Goal: Task Accomplishment & Management: Use online tool/utility

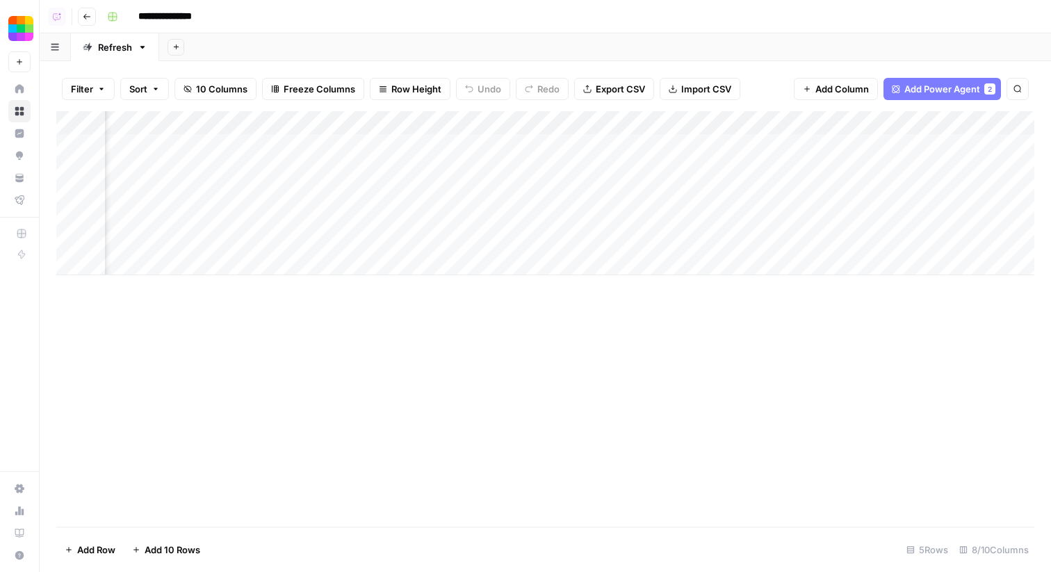
scroll to position [0, 381]
click at [940, 141] on div "Add Column" at bounding box center [545, 193] width 978 height 164
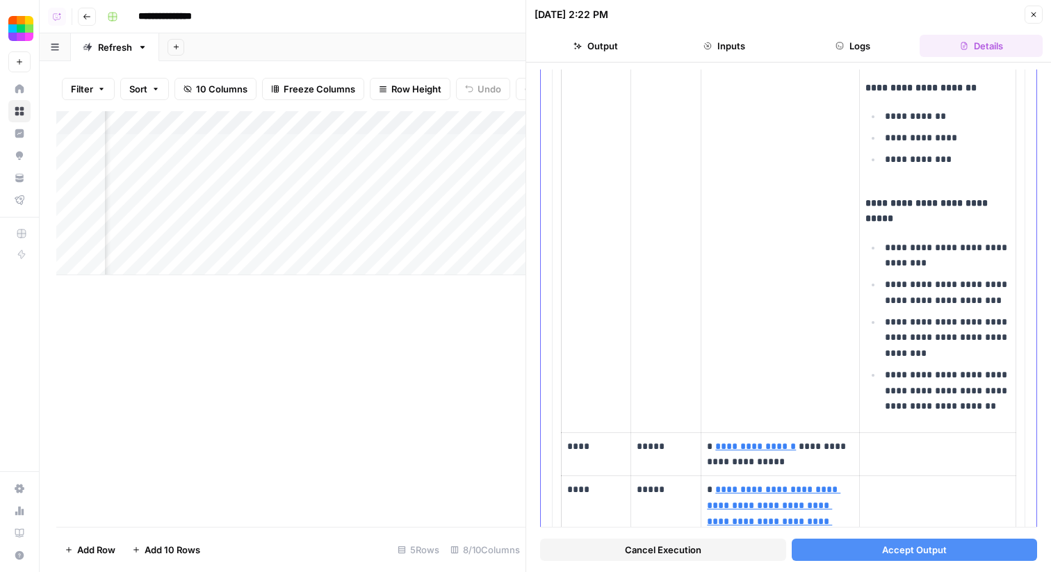
scroll to position [1078, 0]
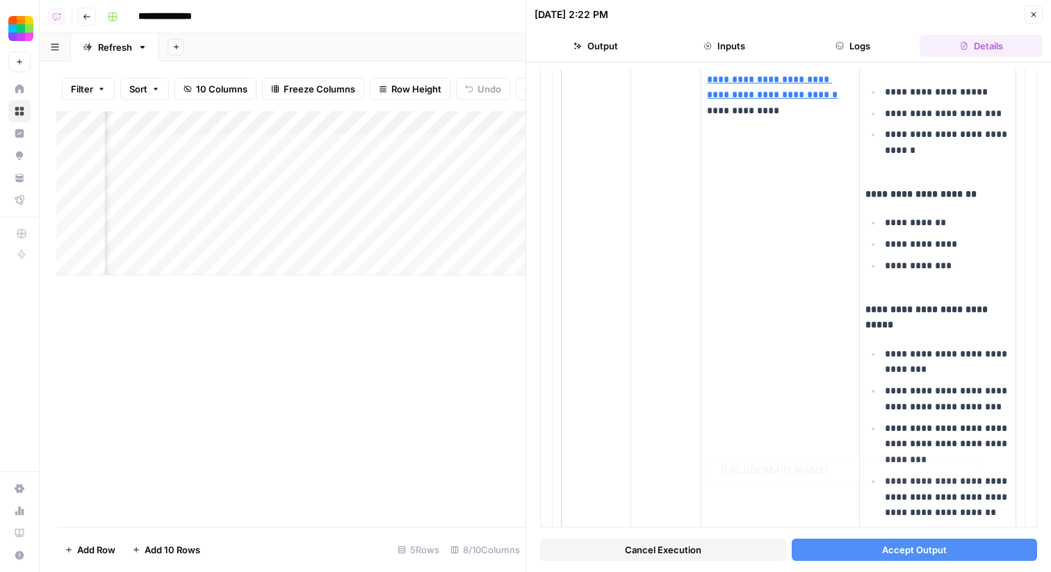
click at [810, 543] on button "Accept Output" at bounding box center [915, 550] width 246 height 22
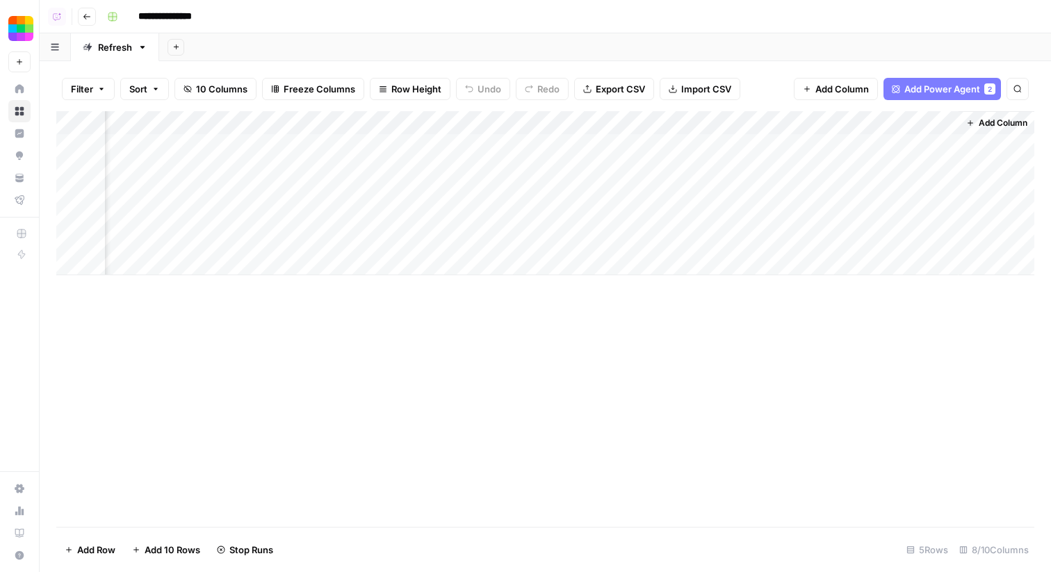
scroll to position [0, 364]
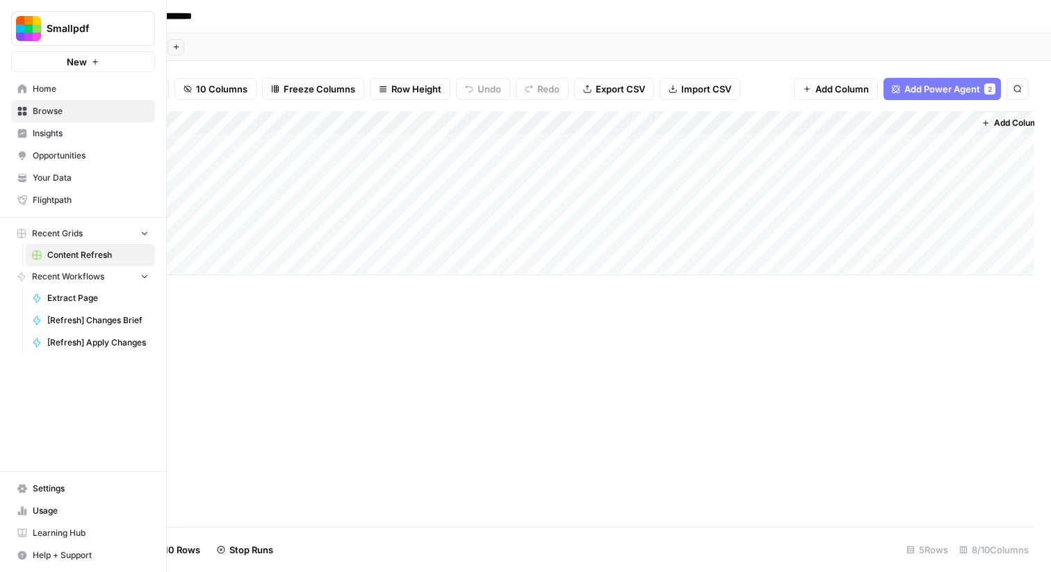
click at [29, 130] on link "Insights" at bounding box center [83, 133] width 144 height 22
click at [78, 92] on span "Home" at bounding box center [91, 89] width 116 height 13
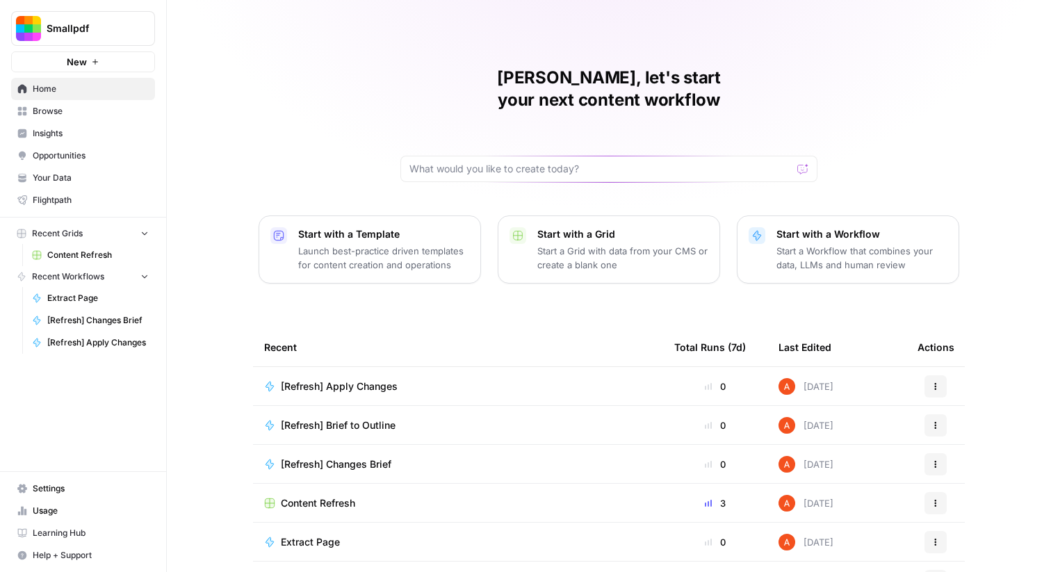
click at [114, 117] on link "Browse" at bounding box center [83, 111] width 144 height 22
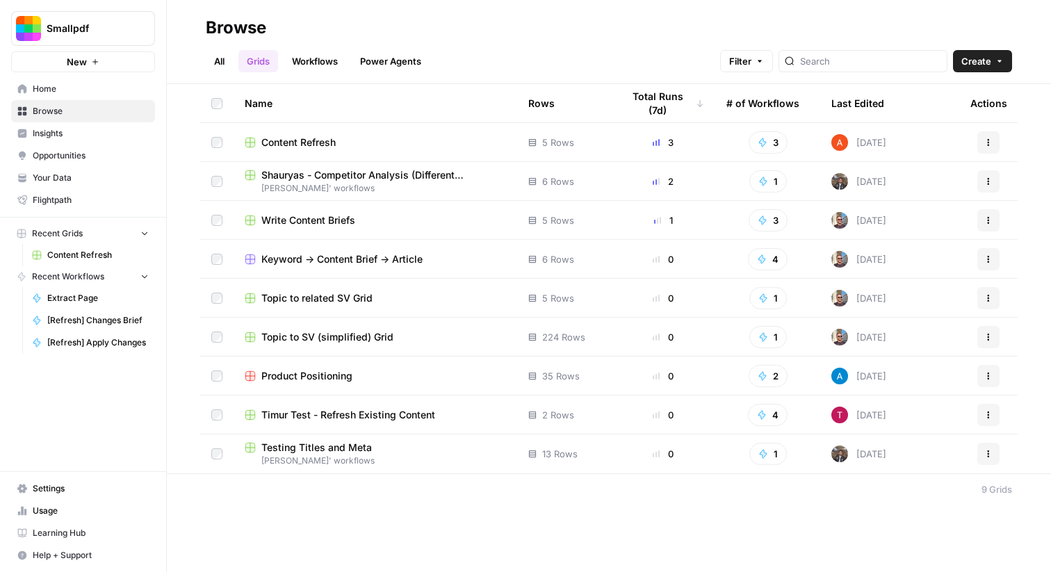
click at [120, 91] on span "Home" at bounding box center [91, 89] width 116 height 13
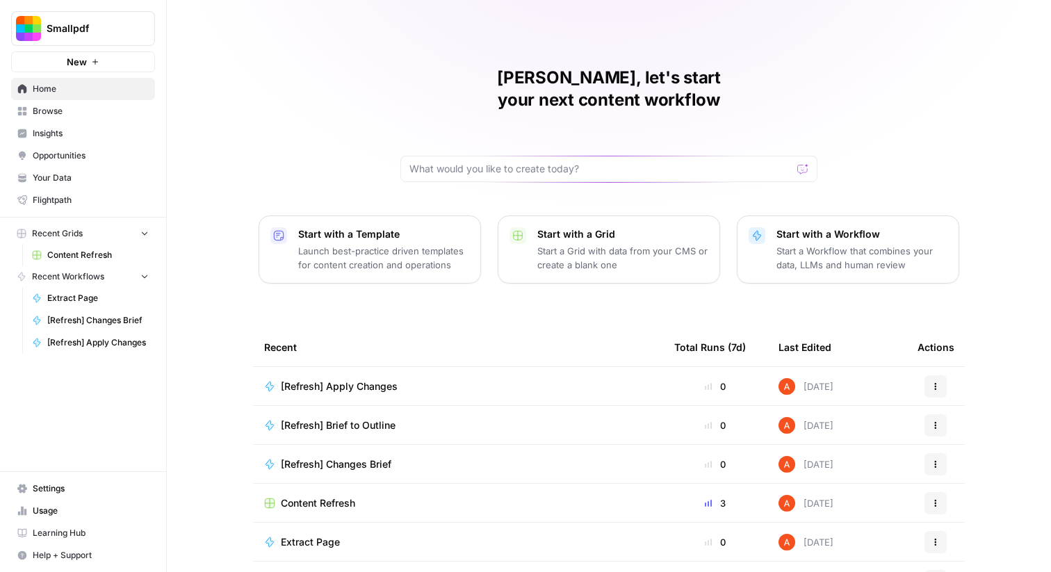
click at [136, 181] on span "Your Data" at bounding box center [91, 178] width 116 height 13
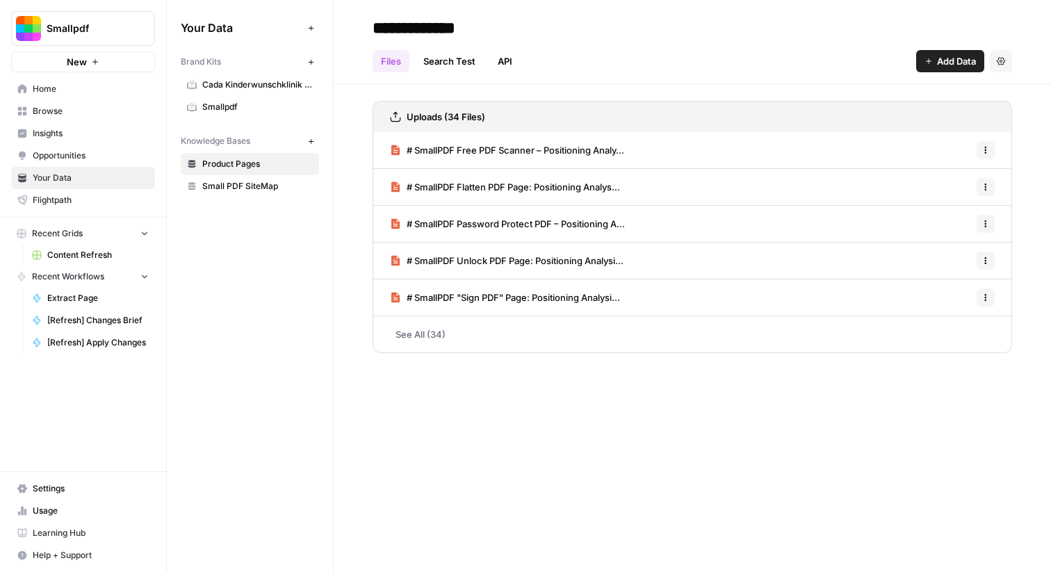
click at [254, 113] on span "Smallpdf" at bounding box center [257, 107] width 111 height 13
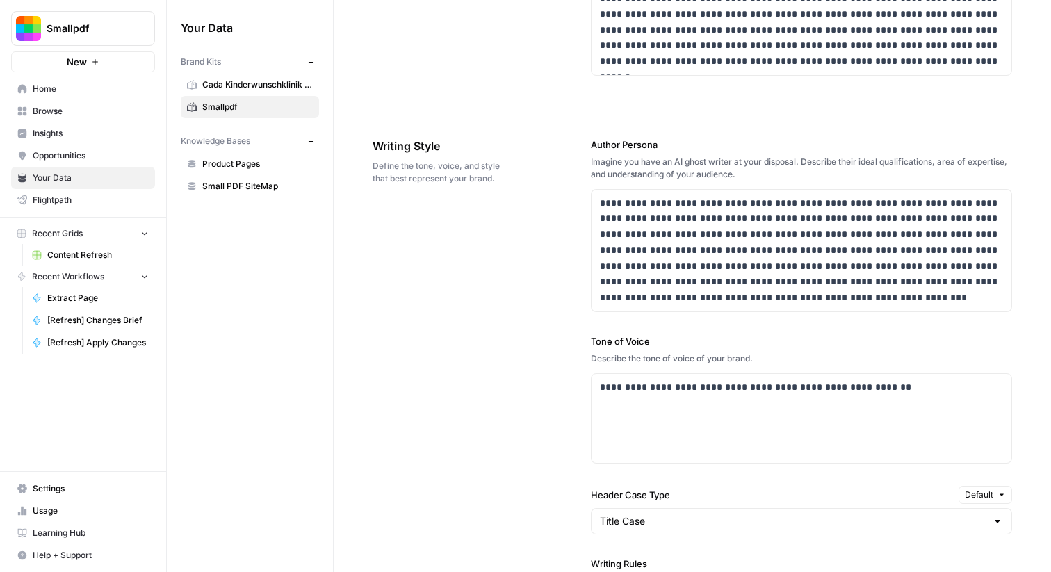
scroll to position [745, 0]
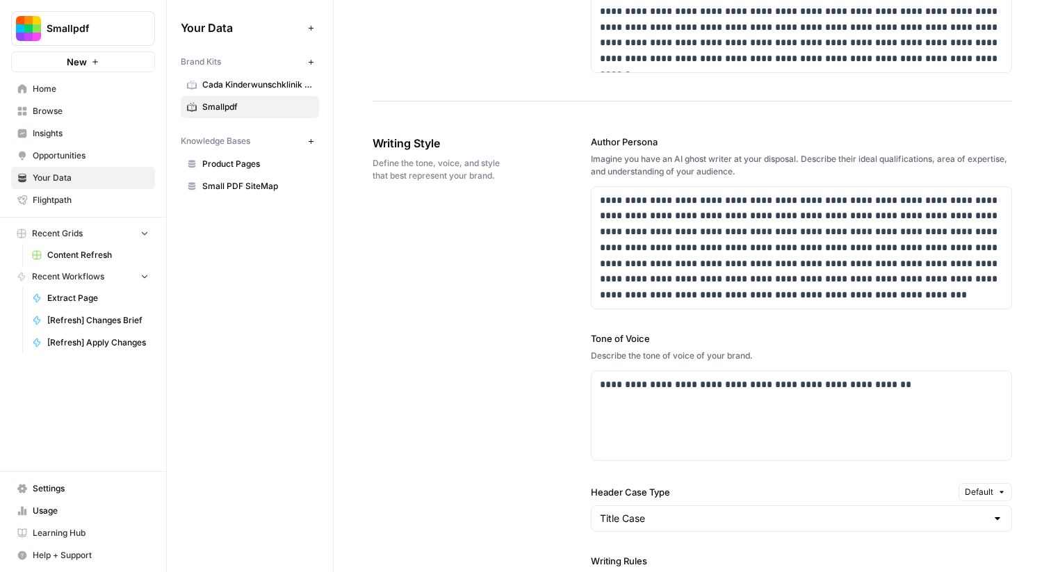
click at [0, 0] on div "**********" at bounding box center [525, 286] width 1051 height 572
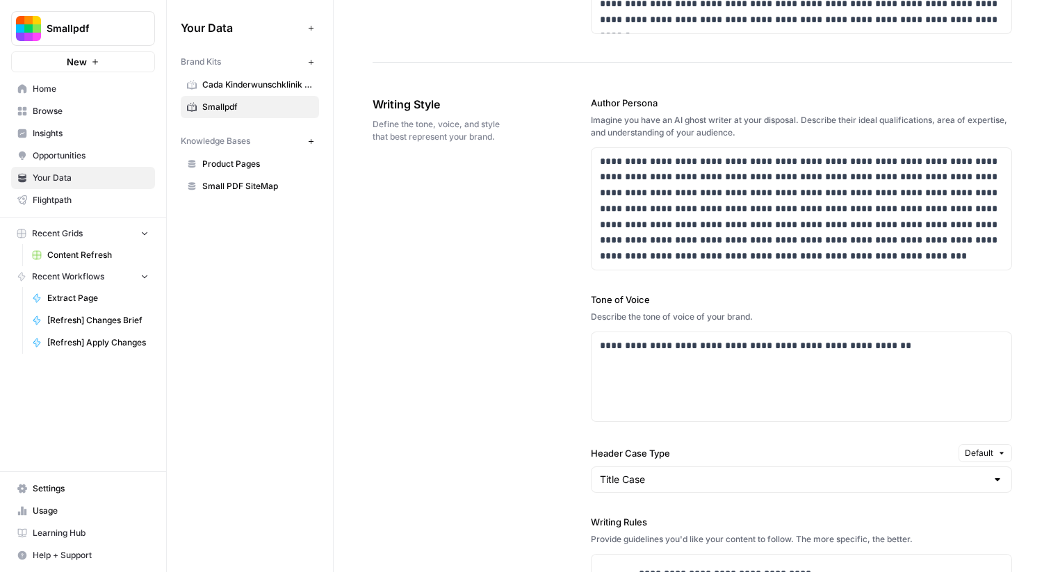
scroll to position [772, 0]
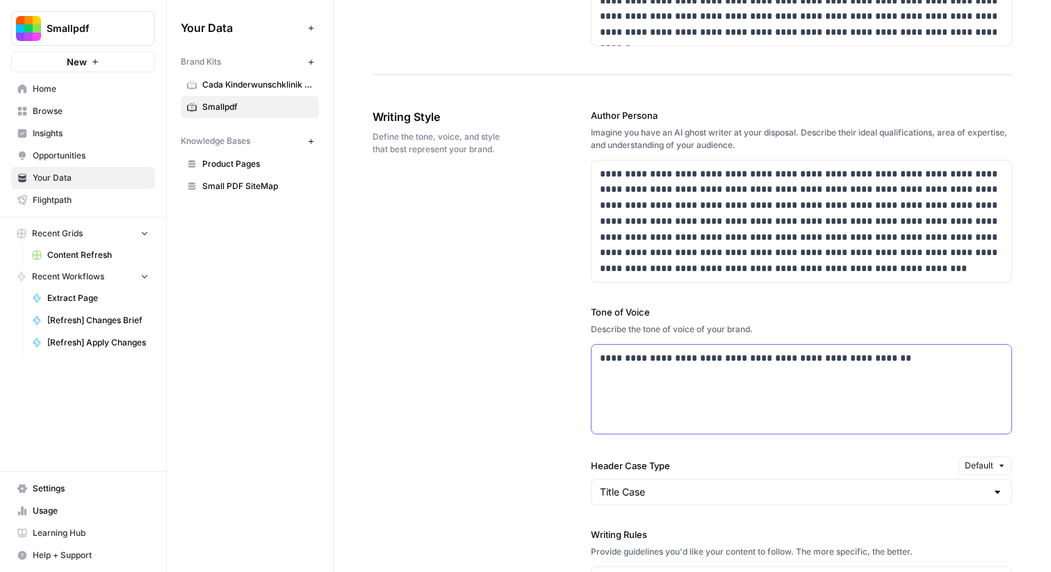
click at [666, 383] on div "**********" at bounding box center [801, 389] width 420 height 89
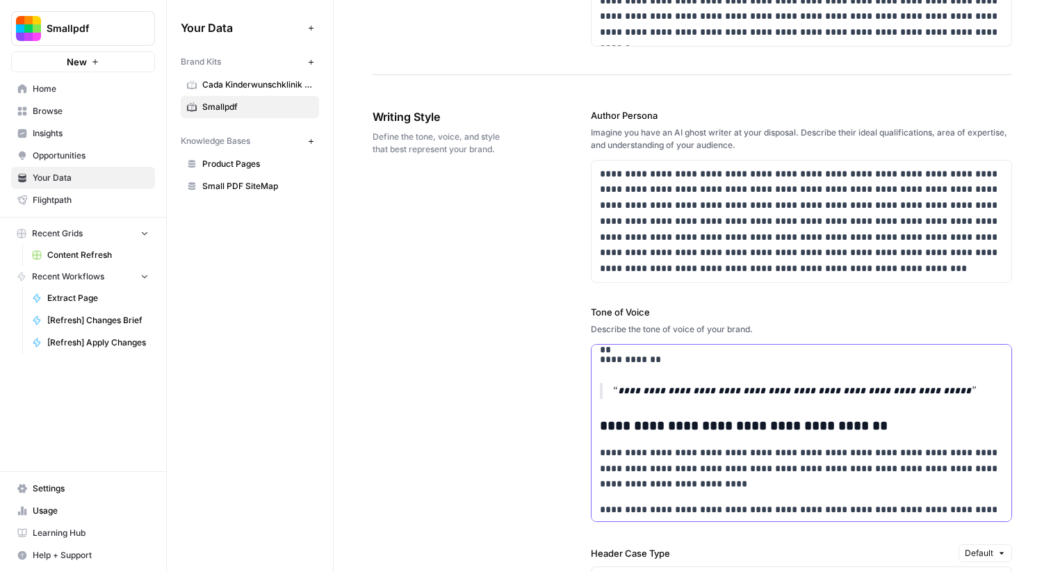
scroll to position [209, 0]
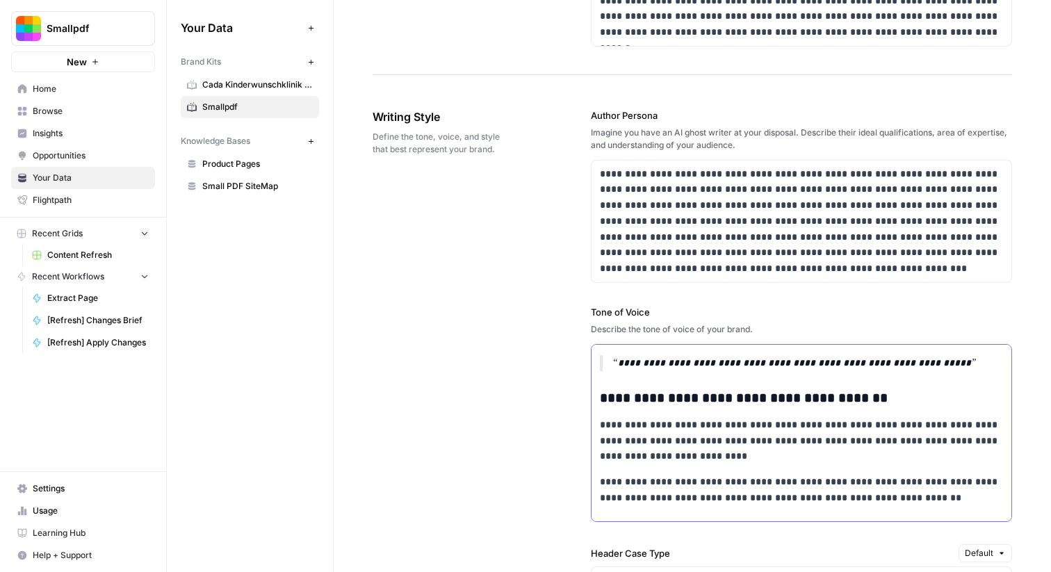
click at [635, 405] on h3 "**********" at bounding box center [801, 398] width 403 height 17
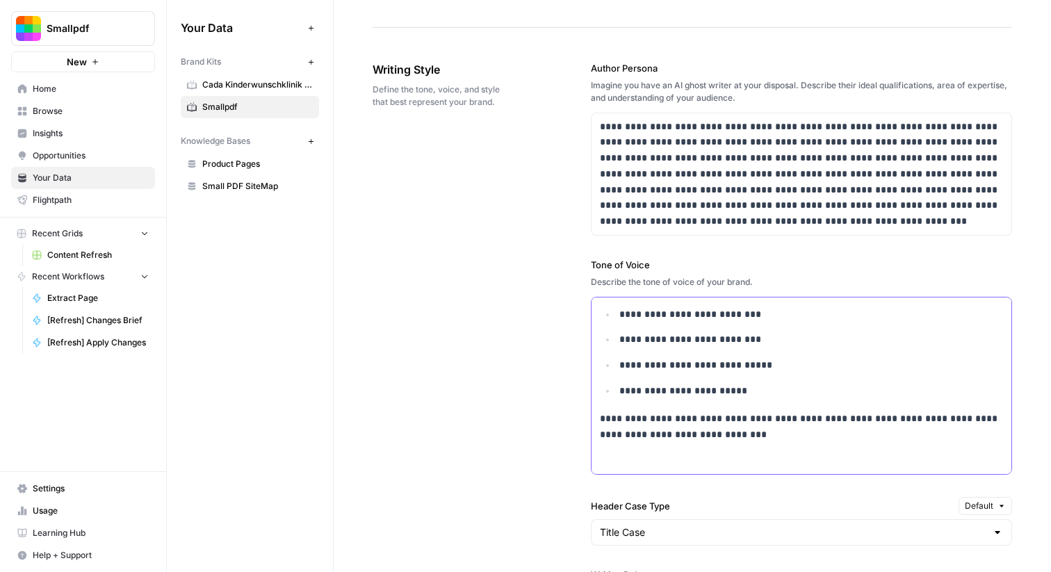
scroll to position [420, 0]
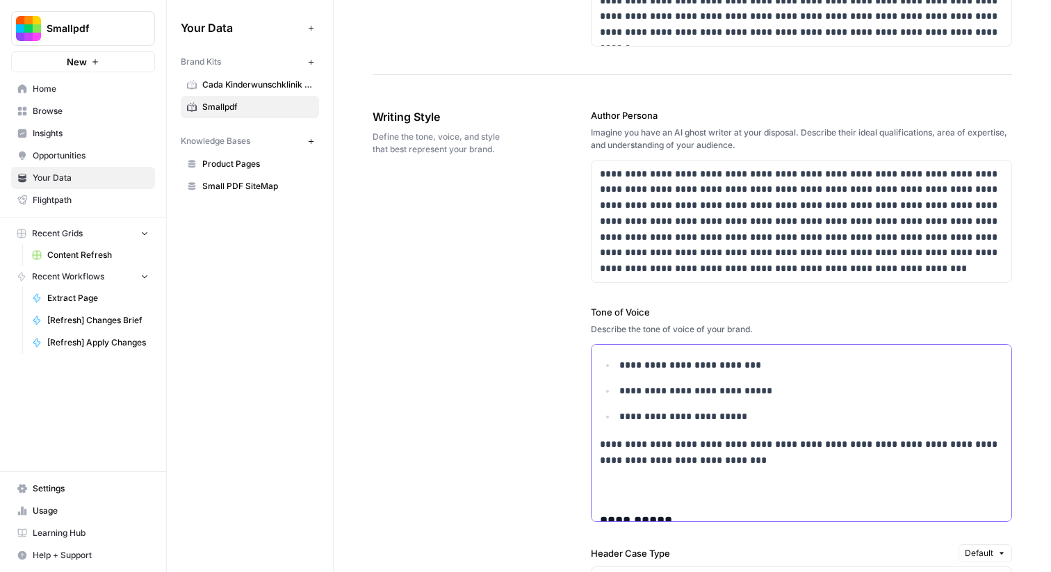
click at [684, 496] on div "**********" at bounding box center [801, 350] width 420 height 850
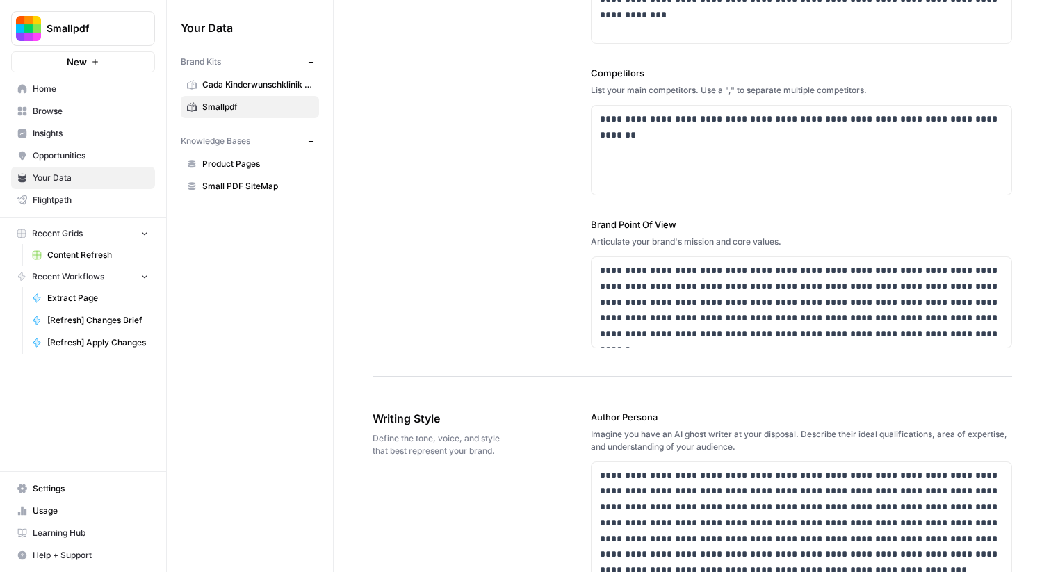
scroll to position [478, 0]
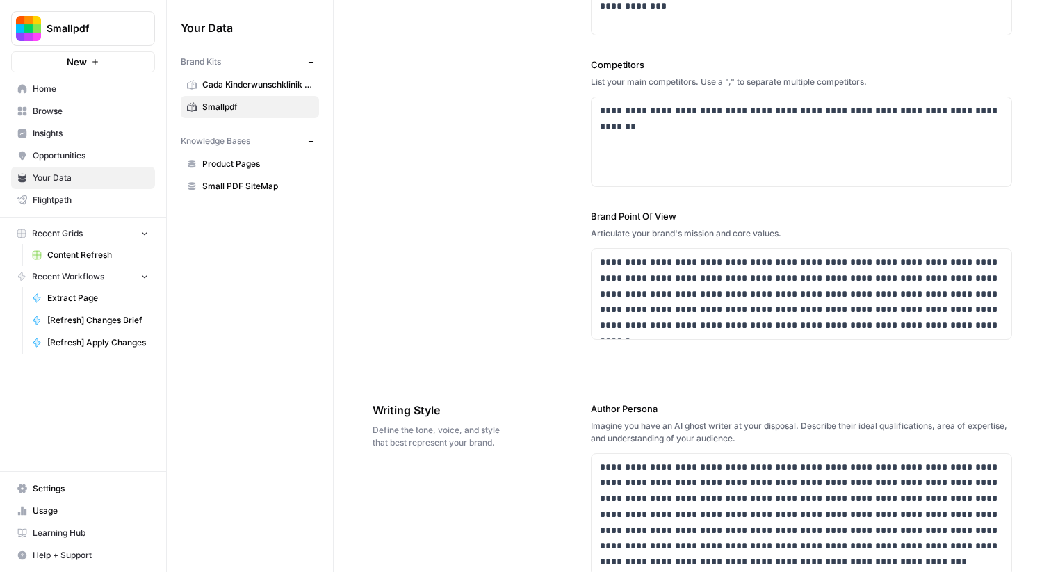
click at [124, 90] on span "Home" at bounding box center [91, 89] width 116 height 13
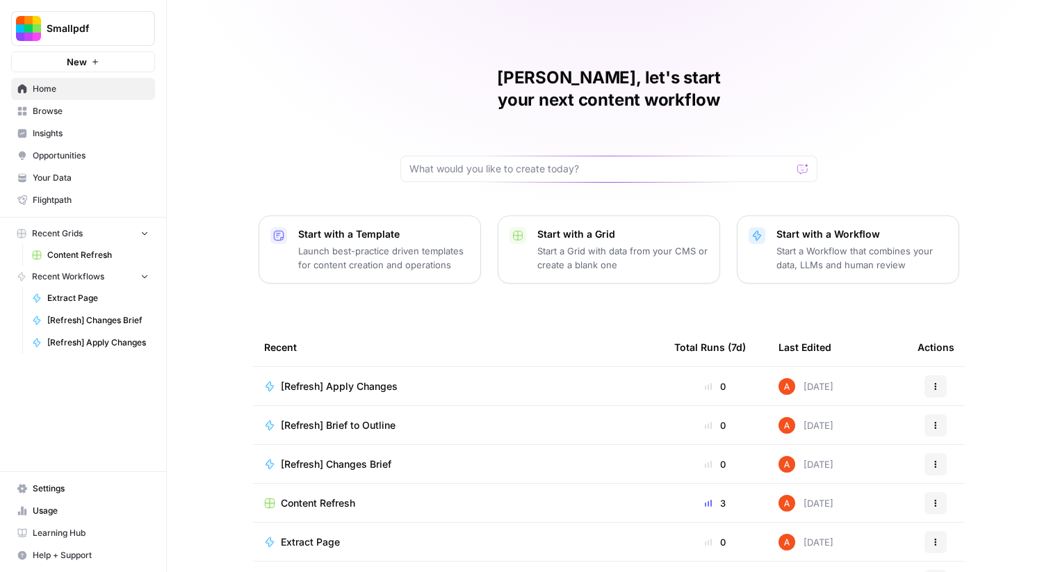
click at [300, 489] on td "Content Refresh" at bounding box center [458, 503] width 410 height 38
click at [300, 496] on span "Content Refresh" at bounding box center [318, 503] width 74 height 14
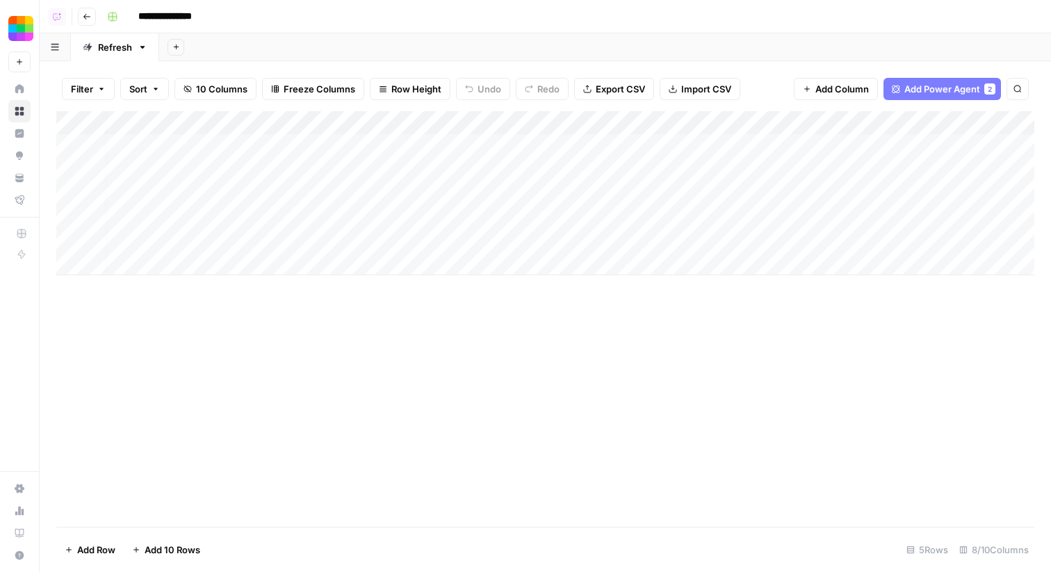
scroll to position [0, 381]
click at [939, 145] on div "Add Column" at bounding box center [545, 193] width 978 height 164
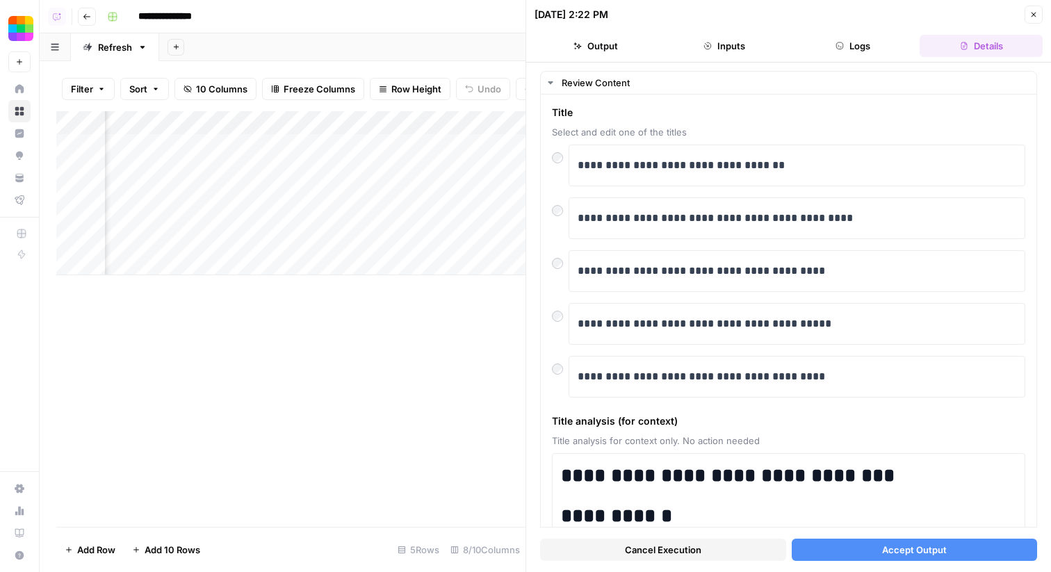
scroll to position [0, 213]
click at [327, 147] on div "Add Column" at bounding box center [290, 193] width 469 height 164
drag, startPoint x: 826, startPoint y: 545, endPoint x: 720, endPoint y: 482, distance: 123.4
click at [720, 482] on div "**********" at bounding box center [788, 318] width 497 height 496
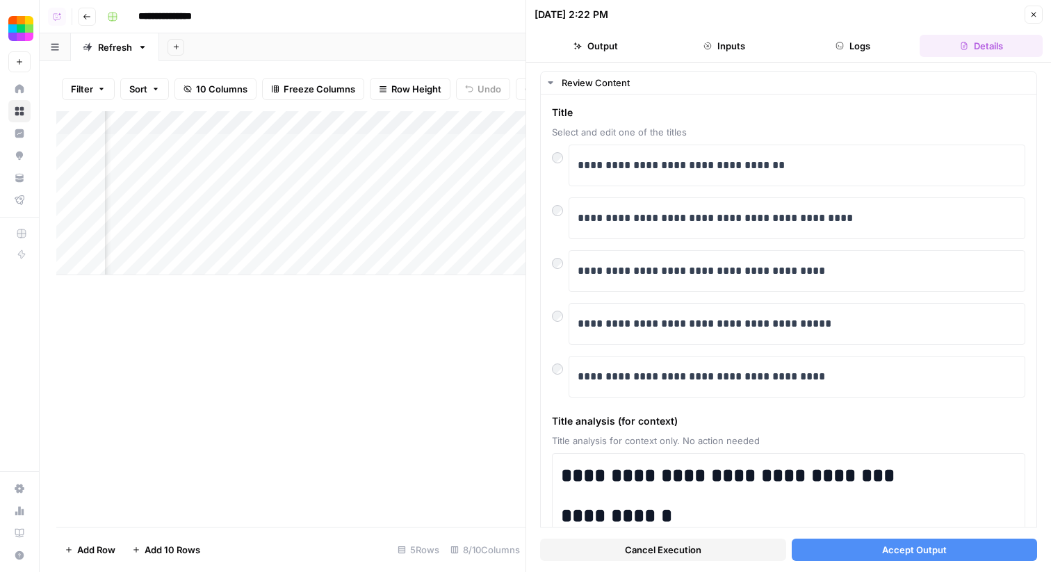
click at [316, 152] on div "Add Column" at bounding box center [290, 193] width 469 height 164
click at [316, 152] on textarea "**********" at bounding box center [327, 146] width 222 height 19
click at [753, 170] on p "**********" at bounding box center [797, 165] width 439 height 18
click at [845, 550] on button "Accept Output" at bounding box center [915, 550] width 246 height 22
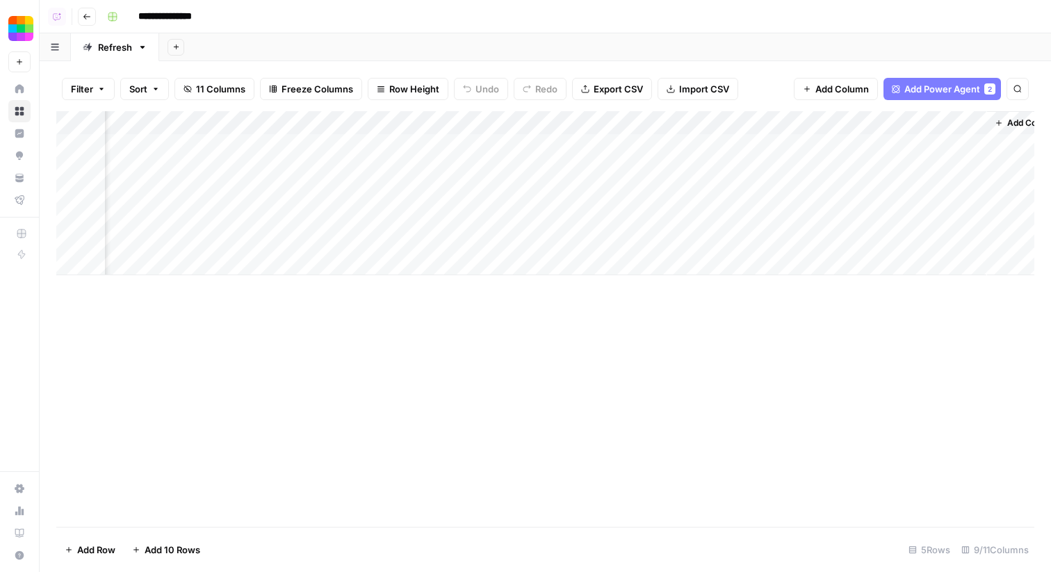
scroll to position [0, 506]
click at [785, 123] on div "Add Column" at bounding box center [545, 193] width 978 height 164
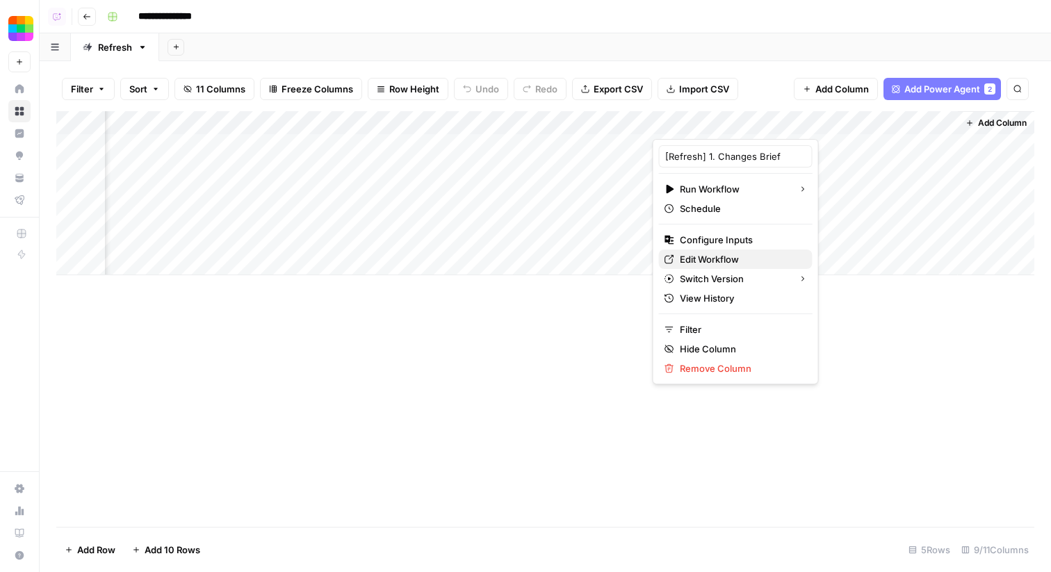
click at [753, 258] on span "Edit Workflow" at bounding box center [741, 259] width 122 height 14
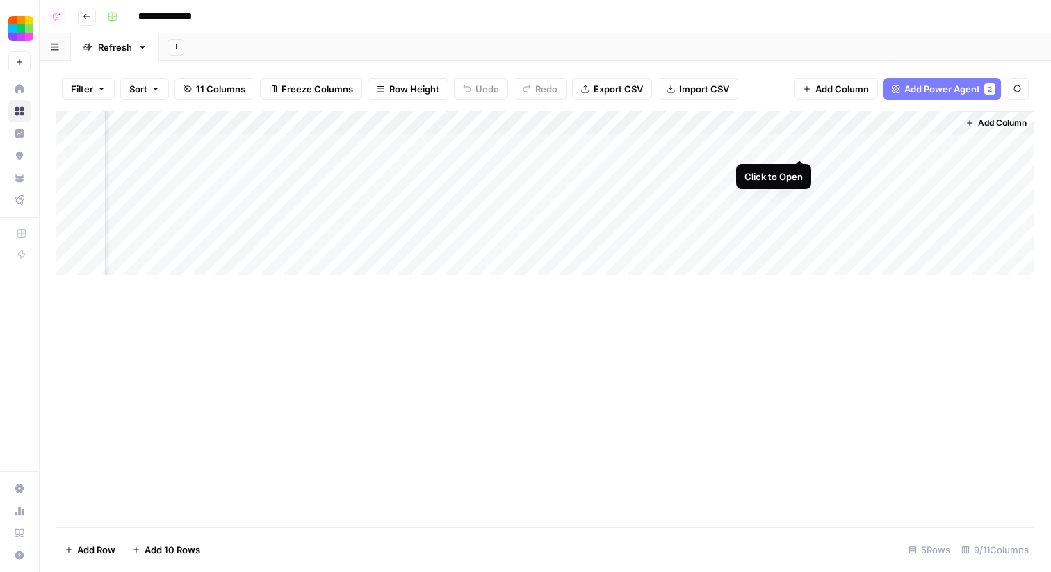
click at [800, 146] on div "Add Column" at bounding box center [545, 193] width 978 height 164
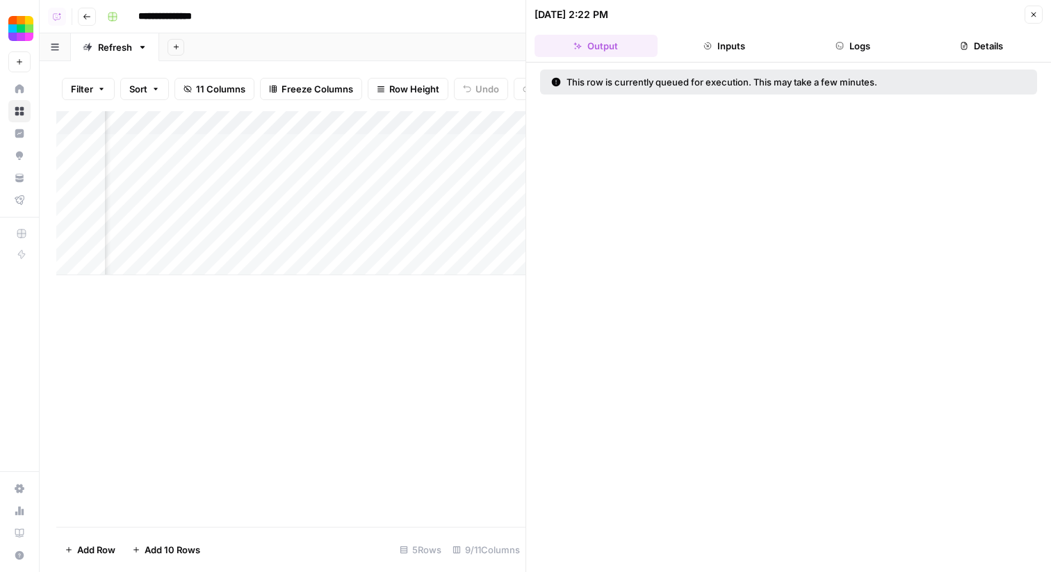
click at [740, 44] on button "Inputs" at bounding box center [724, 46] width 123 height 22
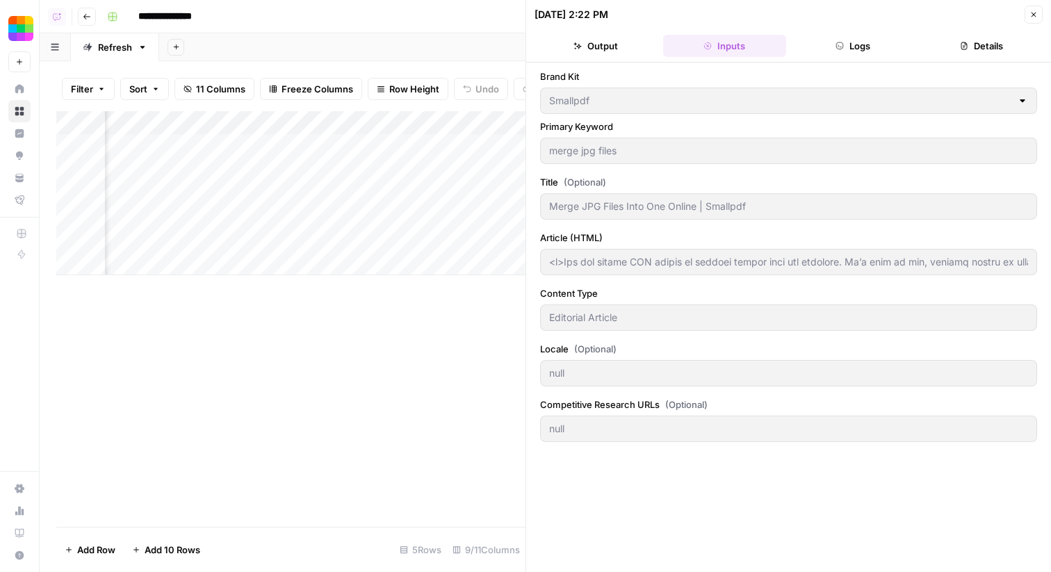
type input "<p>Use our online JPG merger to combine images into one document. It’s free to …"
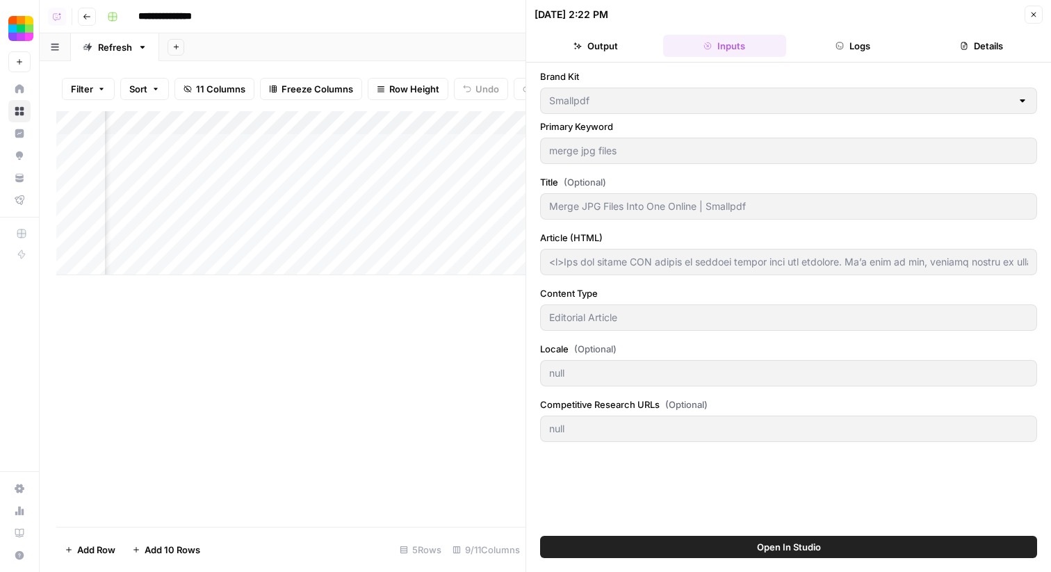
click at [605, 52] on button "Output" at bounding box center [595, 46] width 123 height 22
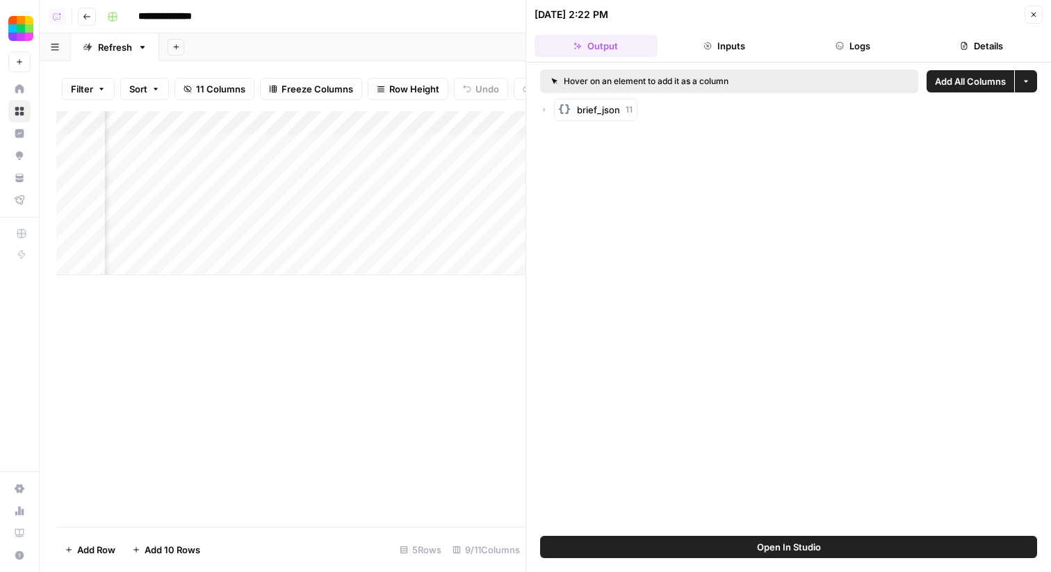
click at [548, 108] on icon "button" at bounding box center [544, 110] width 8 height 8
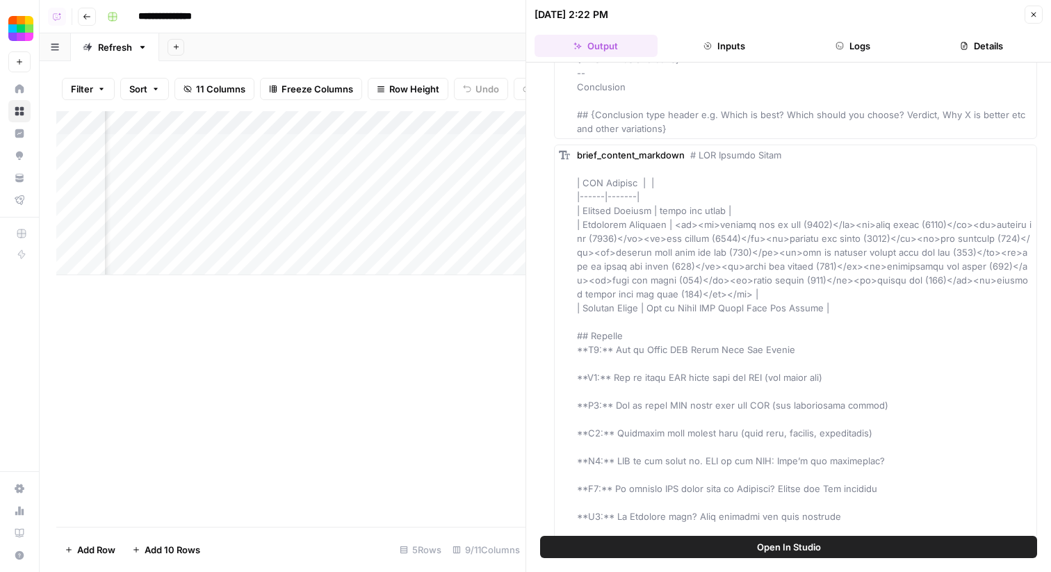
scroll to position [1670, 0]
click at [993, 140] on span "Add as Column" at bounding box center [1002, 143] width 51 height 11
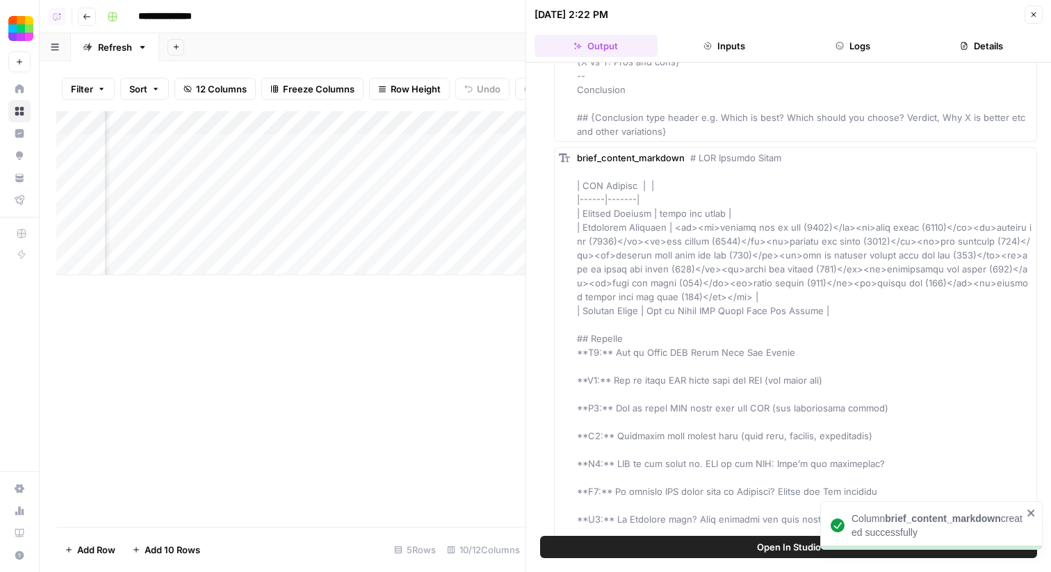
click at [1034, 15] on icon "button" at bounding box center [1033, 14] width 8 height 8
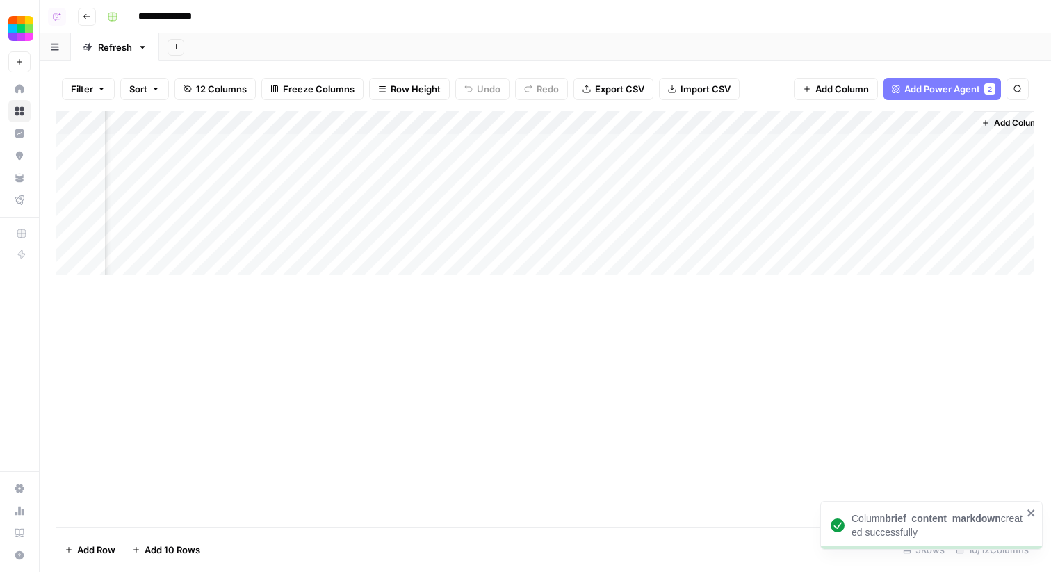
scroll to position [0, 631]
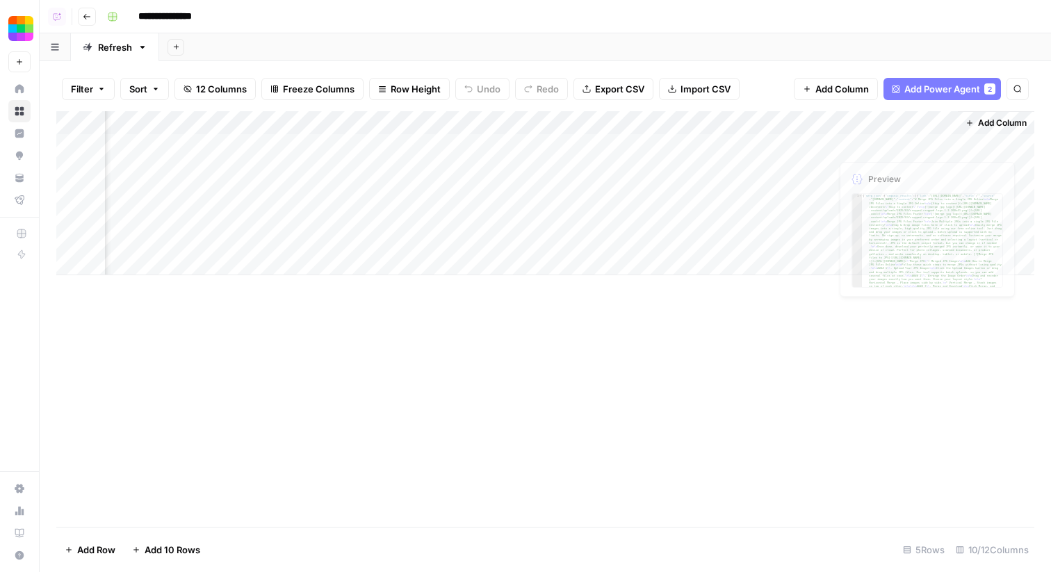
click at [983, 130] on button "Add Column" at bounding box center [996, 123] width 72 height 18
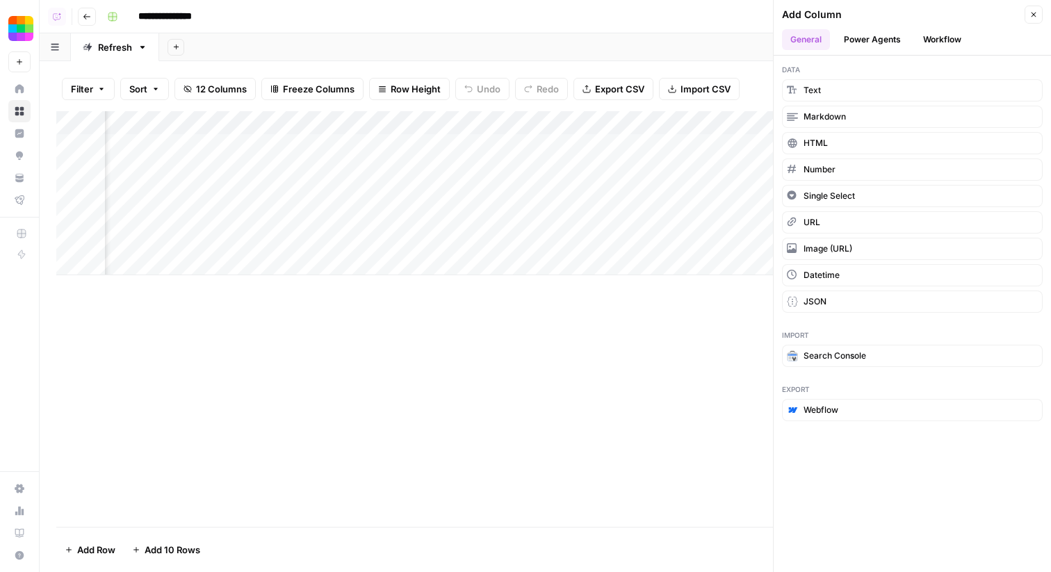
click at [932, 36] on button "Workflow" at bounding box center [942, 39] width 55 height 21
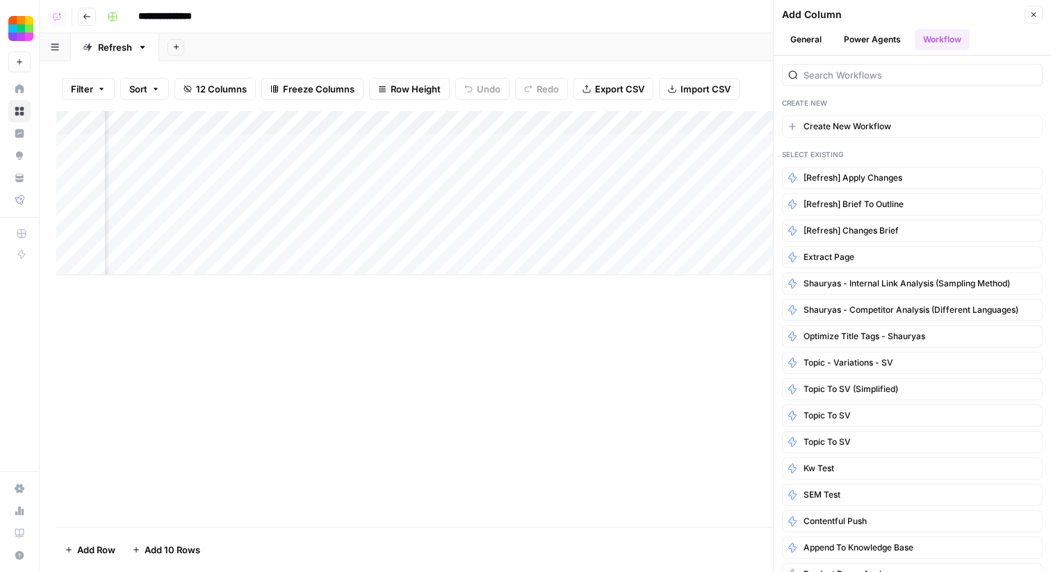
scroll to position [0, 832]
click at [850, 209] on span "[Refresh] Brief to Outline" at bounding box center [853, 204] width 100 height 13
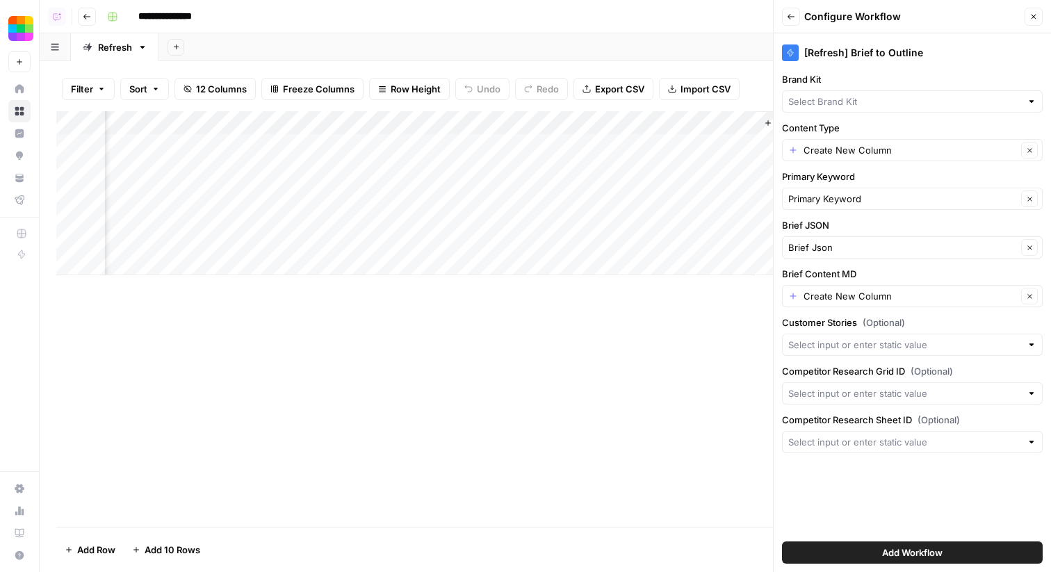
type input "Smallpdf"
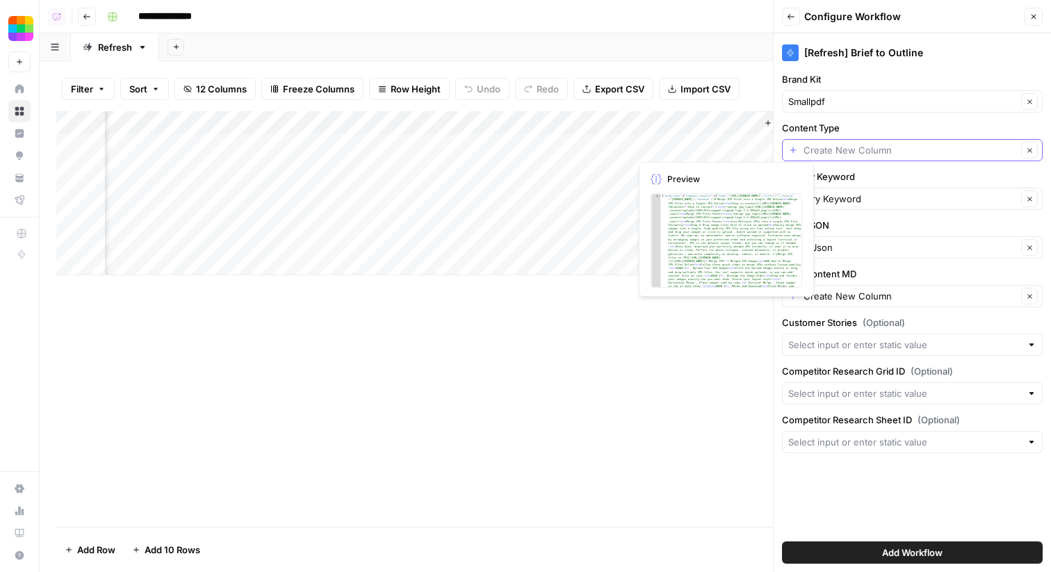
click at [828, 156] on input "Content Type" at bounding box center [909, 150] width 213 height 14
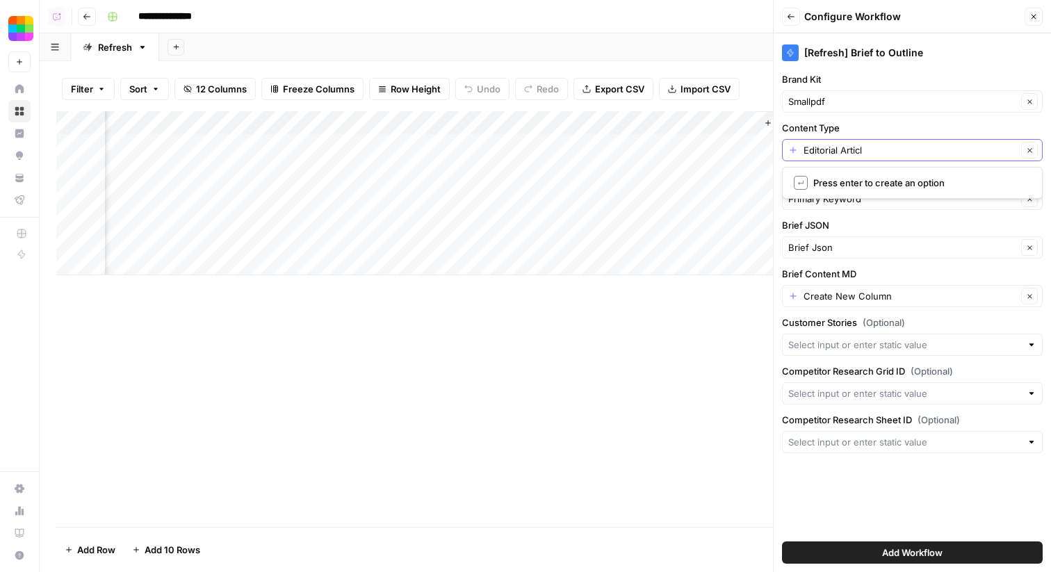
type input "Editorial Article"
click at [847, 292] on input "Brief Content MD" at bounding box center [909, 296] width 213 height 14
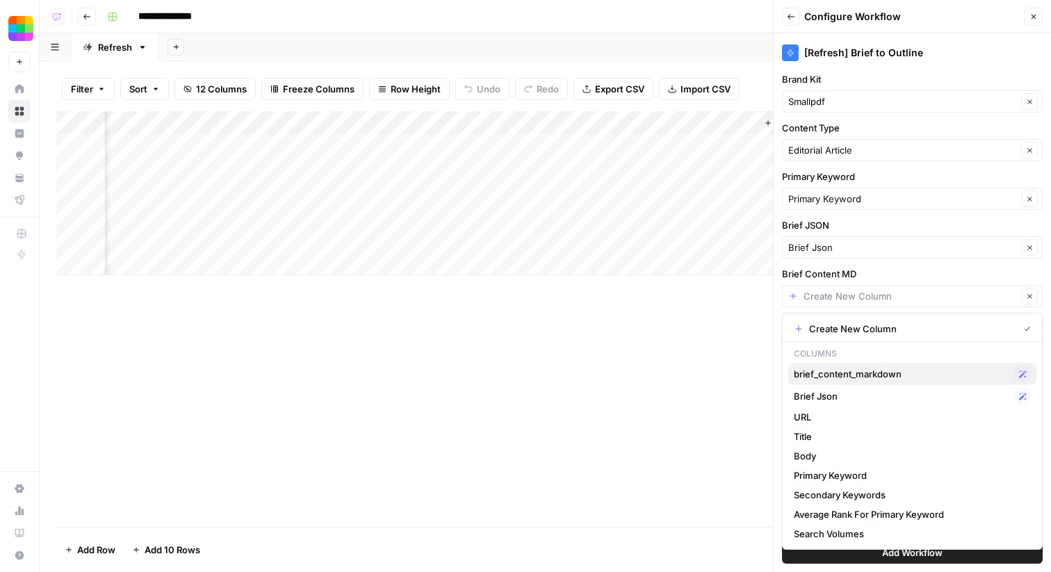
click at [854, 369] on span "brief_content_markdown" at bounding box center [901, 374] width 215 height 14
type input "brief_content_markdown"
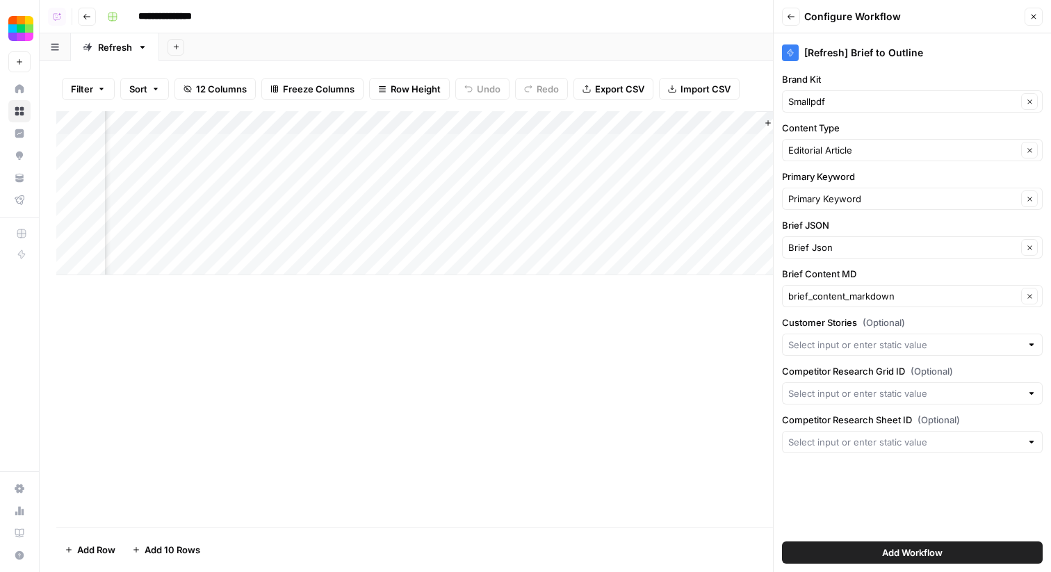
click at [895, 556] on span "Add Workflow" at bounding box center [912, 553] width 60 height 14
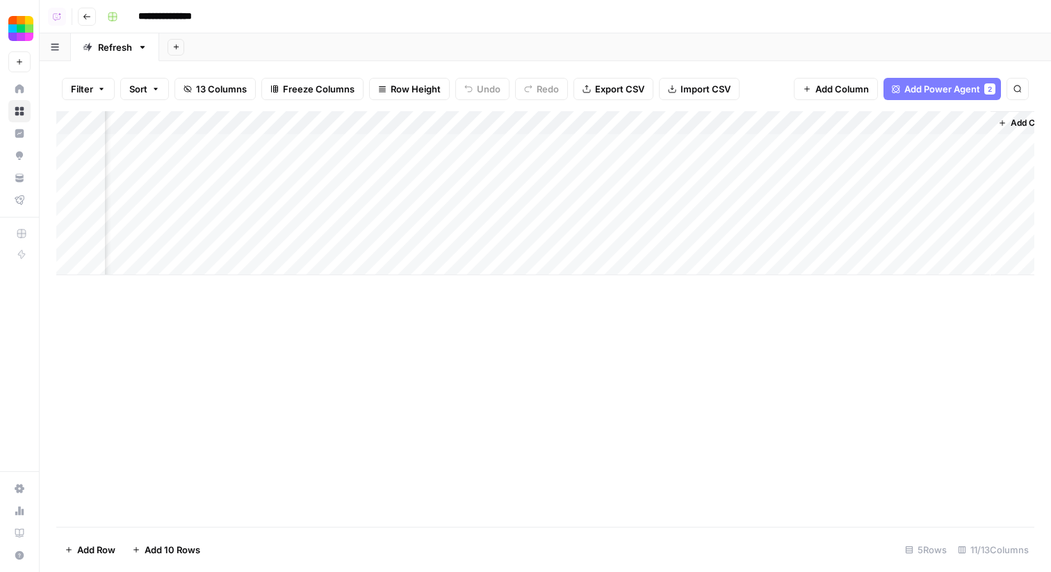
scroll to position [0, 804]
click at [868, 146] on div "Add Column" at bounding box center [545, 193] width 978 height 164
click at [801, 147] on div "Add Column" at bounding box center [545, 193] width 978 height 164
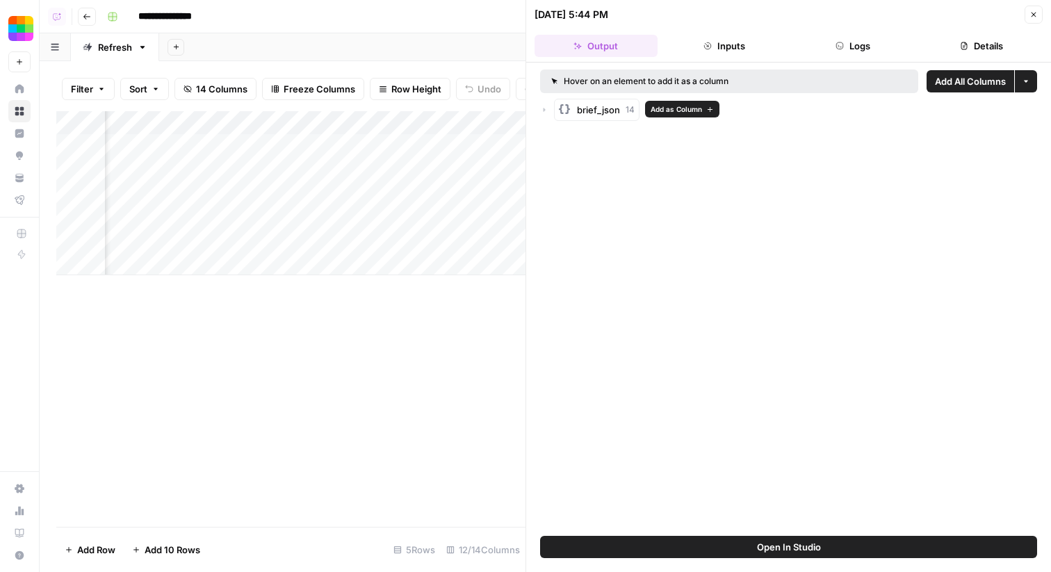
click at [542, 109] on icon "button" at bounding box center [544, 110] width 8 height 8
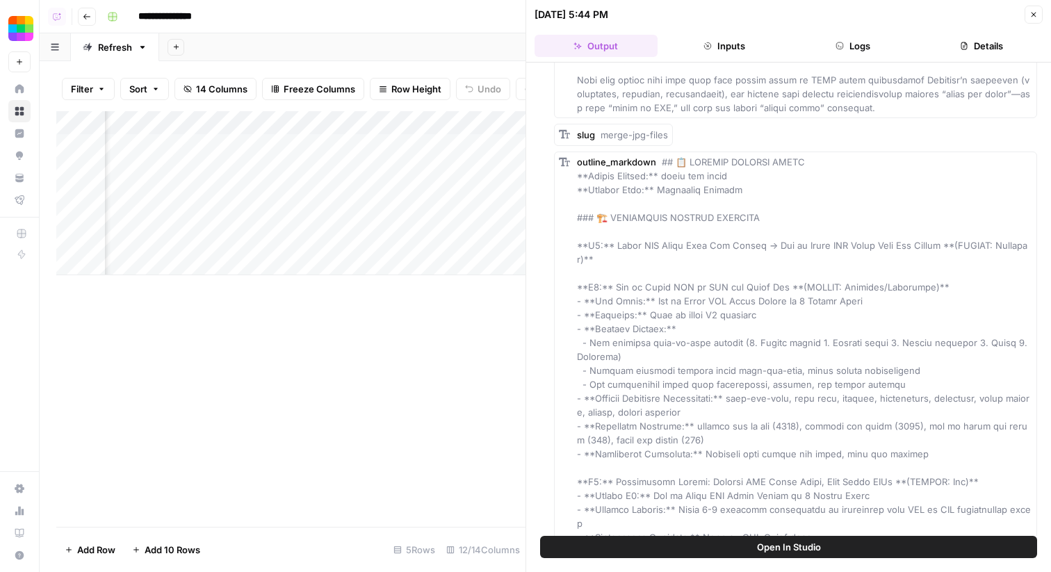
scroll to position [6101, 0]
click at [1013, 133] on span "Add as Column" at bounding box center [1002, 131] width 51 height 11
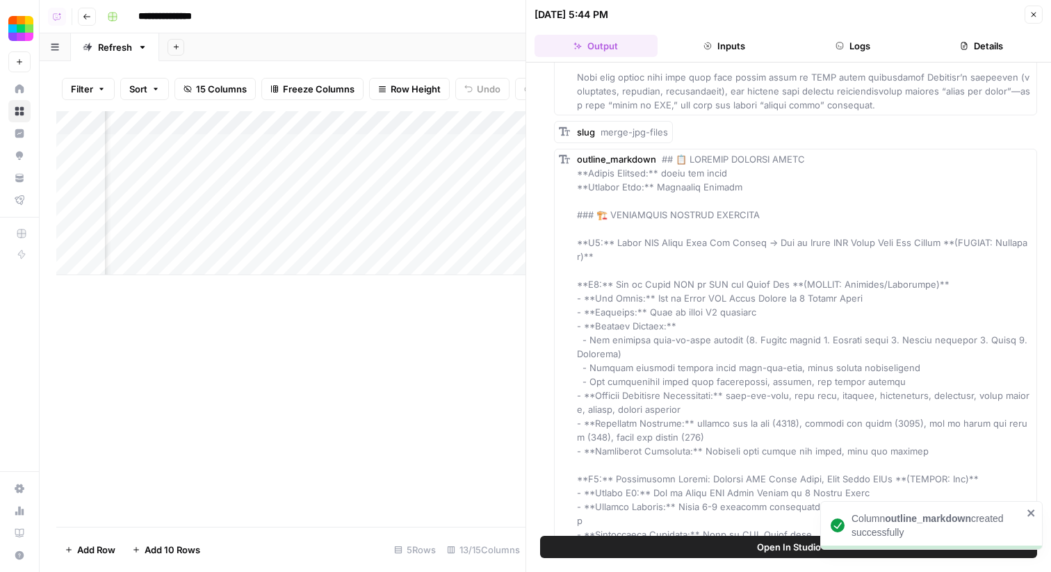
click at [1038, 14] on button "Close" at bounding box center [1034, 15] width 18 height 18
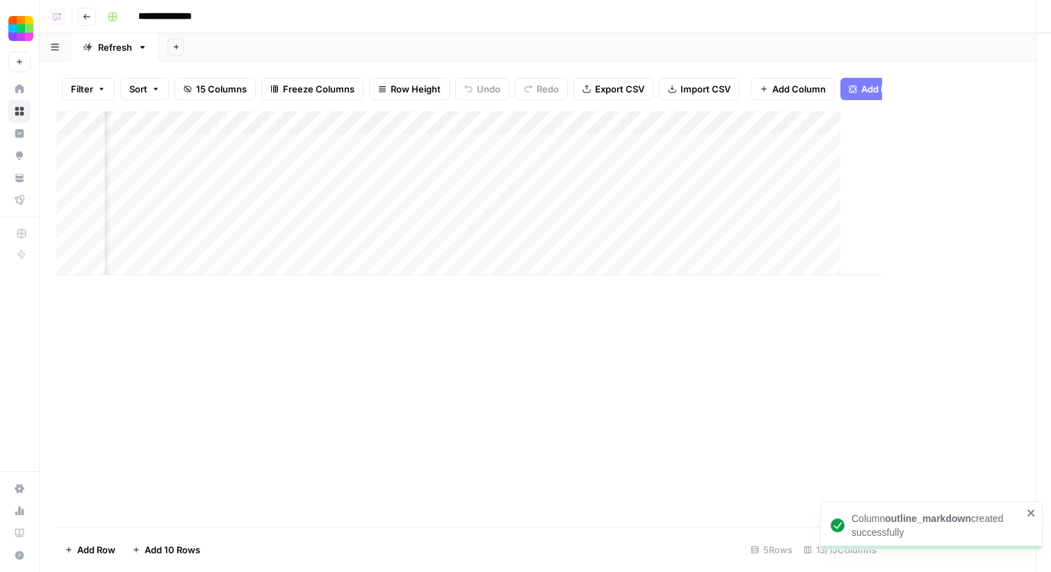
scroll to position [0, 1038]
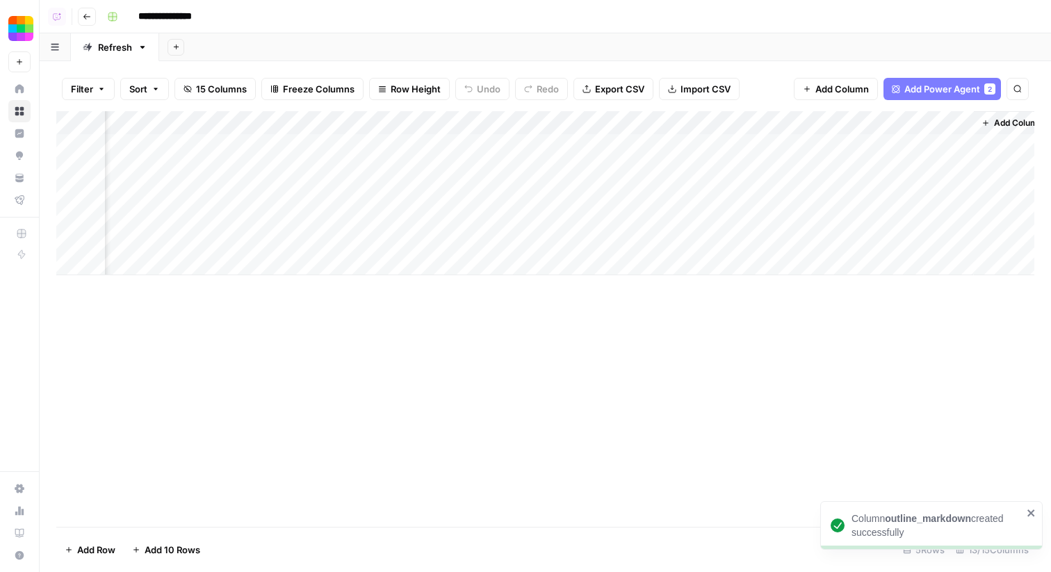
drag, startPoint x: 770, startPoint y: 127, endPoint x: 860, endPoint y: 130, distance: 89.7
click at [860, 130] on div "Add Column" at bounding box center [545, 193] width 978 height 164
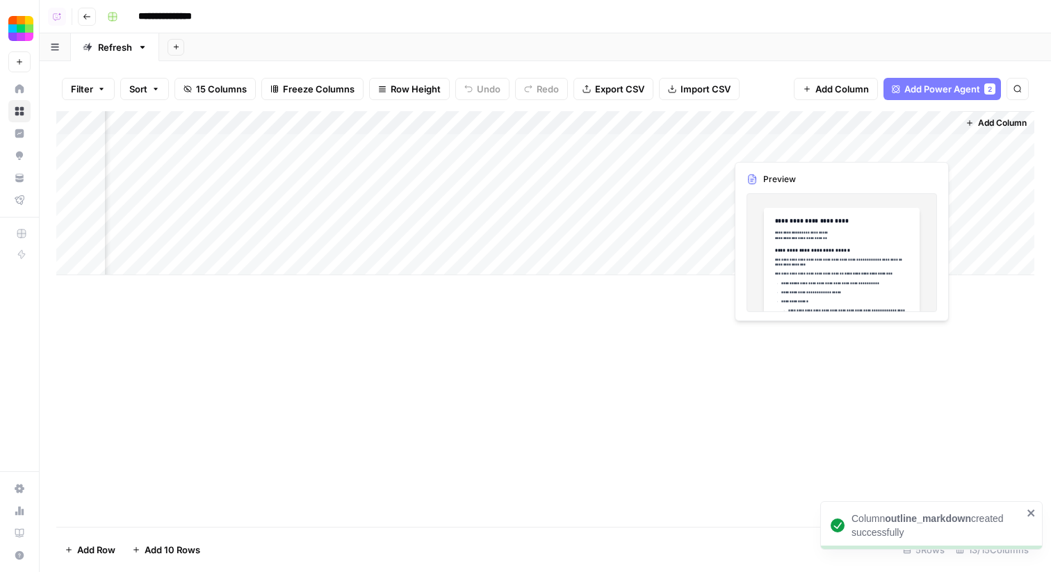
click at [886, 145] on div "Add Column" at bounding box center [545, 193] width 978 height 164
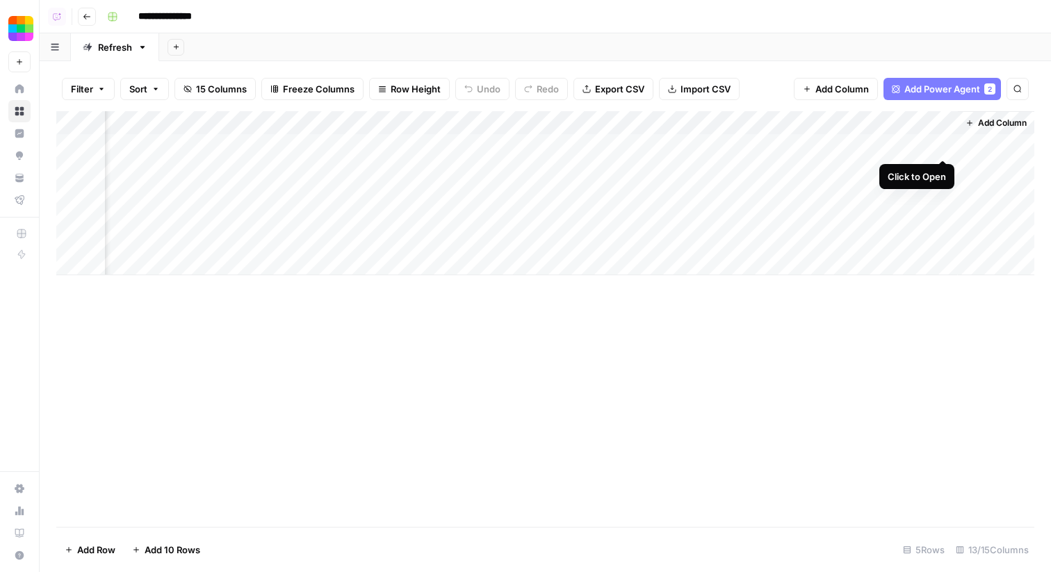
click at [938, 146] on div "Add Column" at bounding box center [545, 193] width 978 height 164
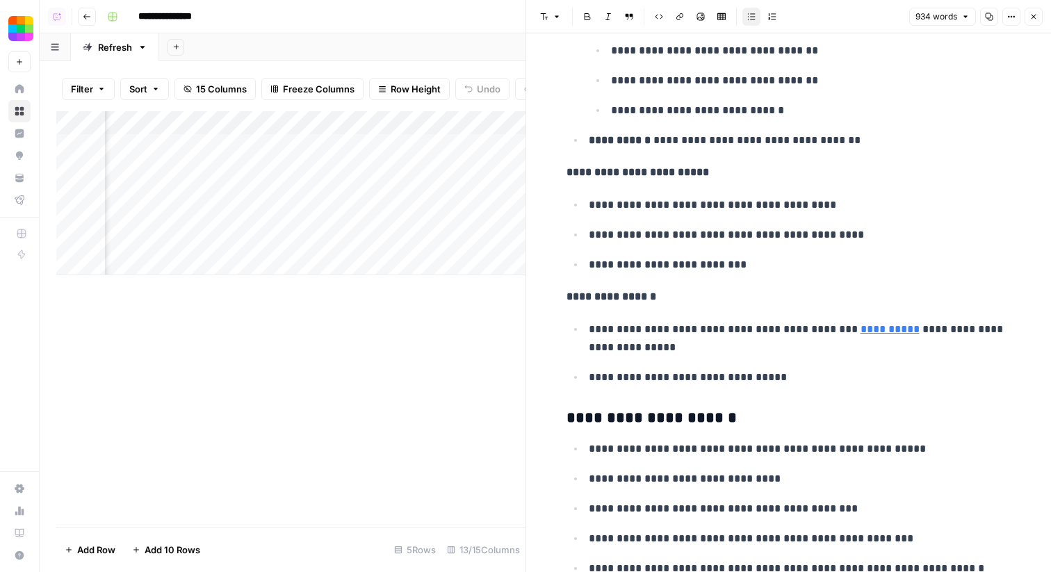
scroll to position [3690, 0]
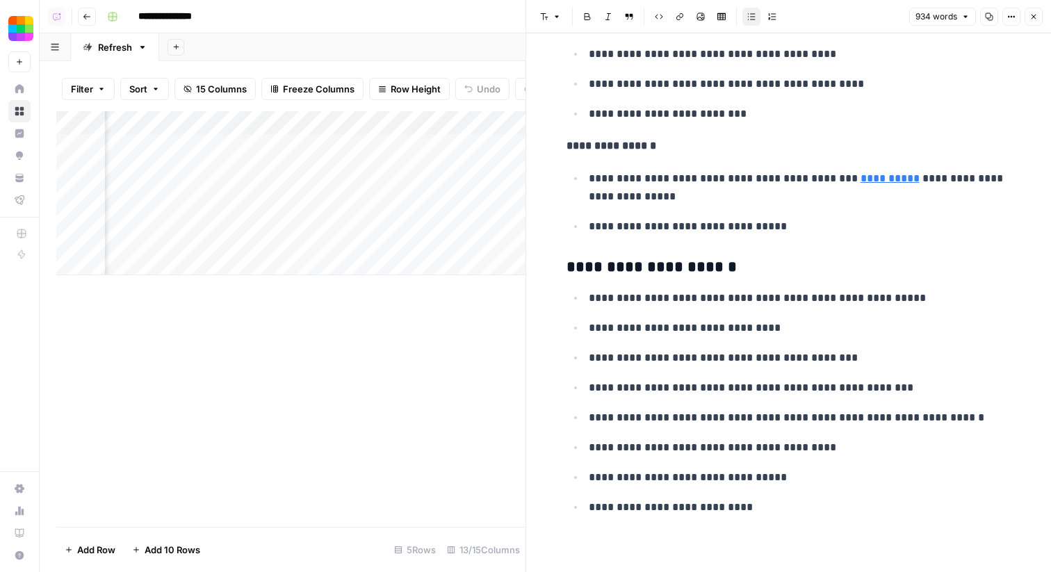
click at [1036, 13] on icon "button" at bounding box center [1033, 17] width 8 height 8
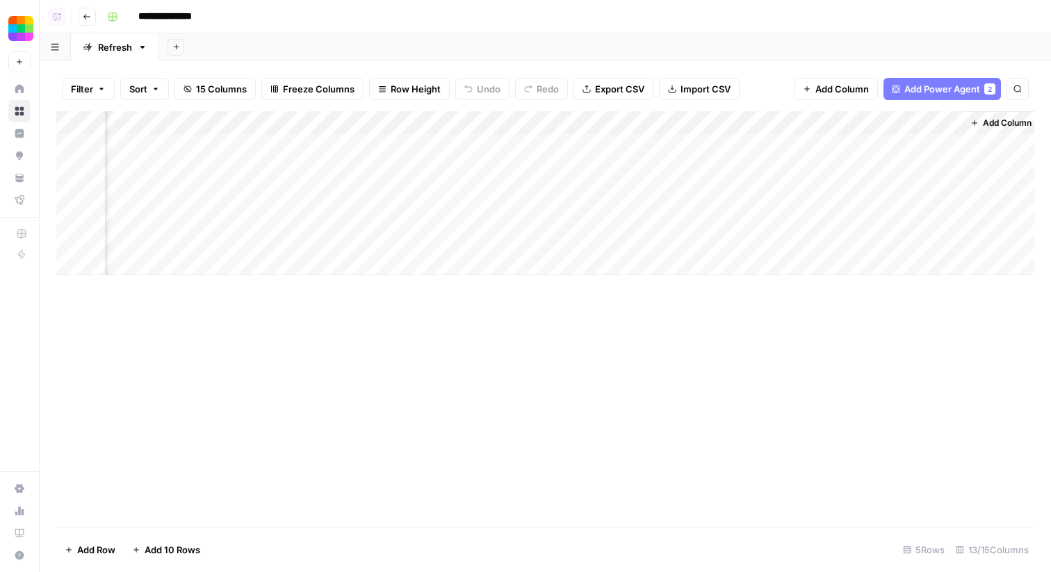
scroll to position [0, 1038]
click at [1002, 127] on span "Add Column" at bounding box center [1018, 123] width 49 height 13
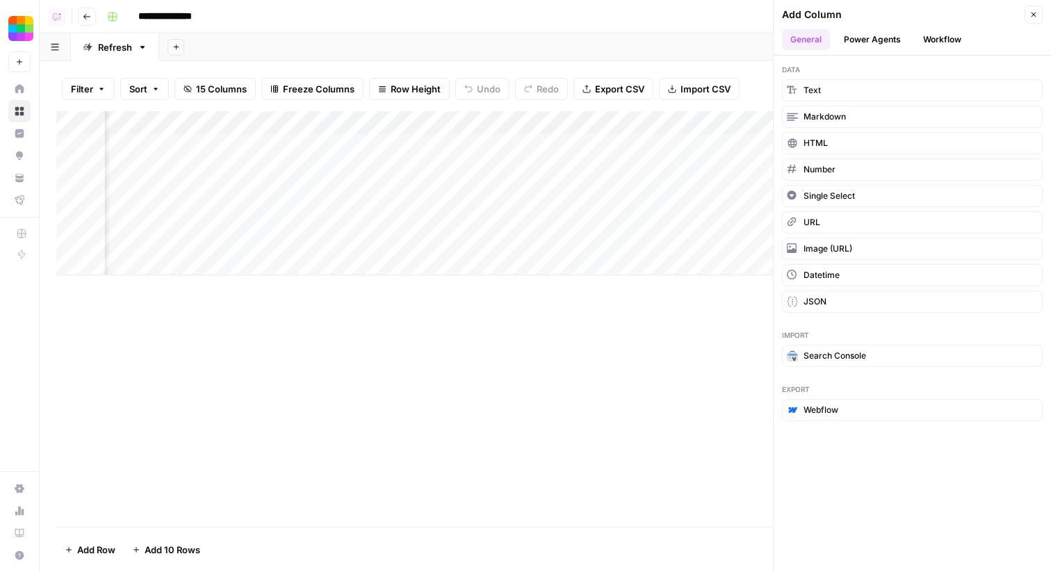
scroll to position [0, 1255]
click at [931, 40] on button "Workflow" at bounding box center [942, 39] width 55 height 21
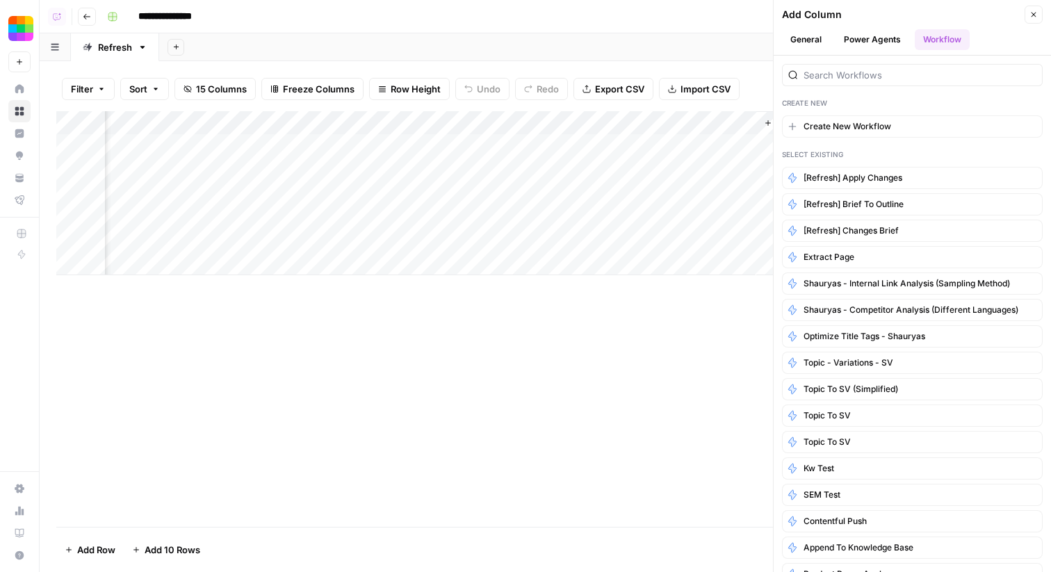
click at [858, 180] on span "[Refresh] Apply Changes" at bounding box center [852, 178] width 99 height 13
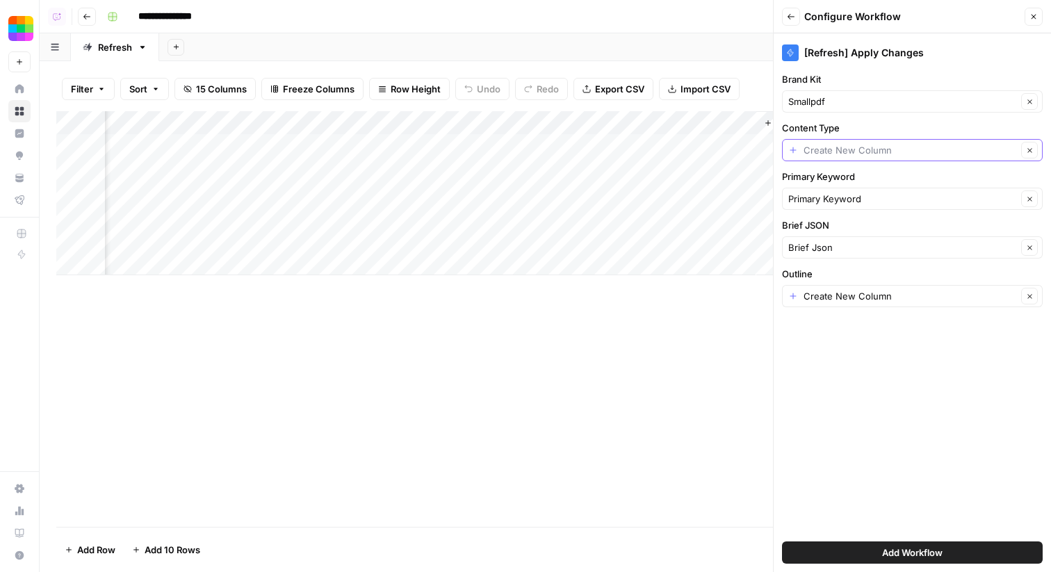
click at [844, 154] on input "Content Type" at bounding box center [909, 150] width 213 height 14
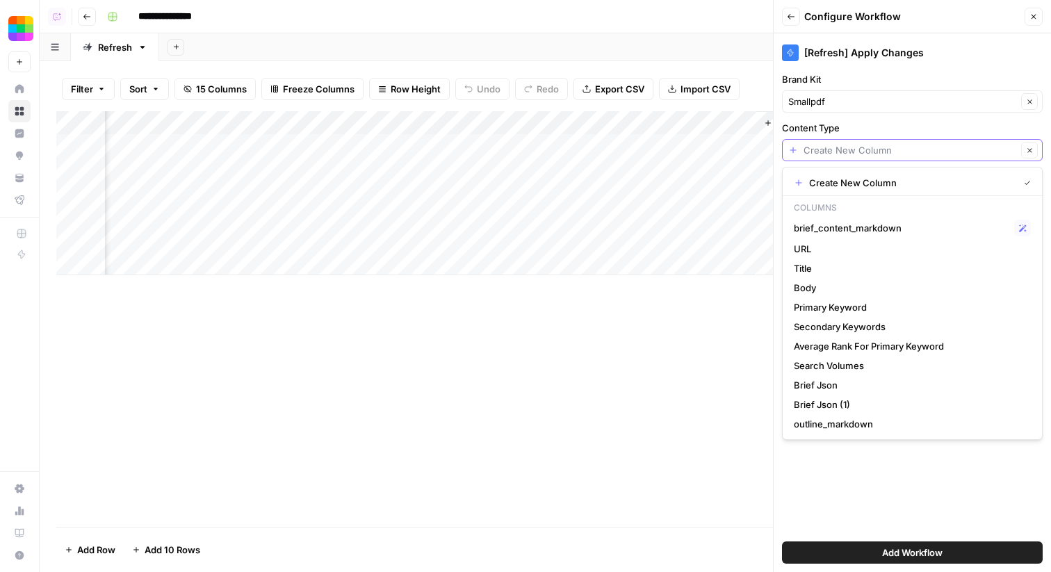
click at [840, 154] on input "Content Type" at bounding box center [909, 150] width 213 height 14
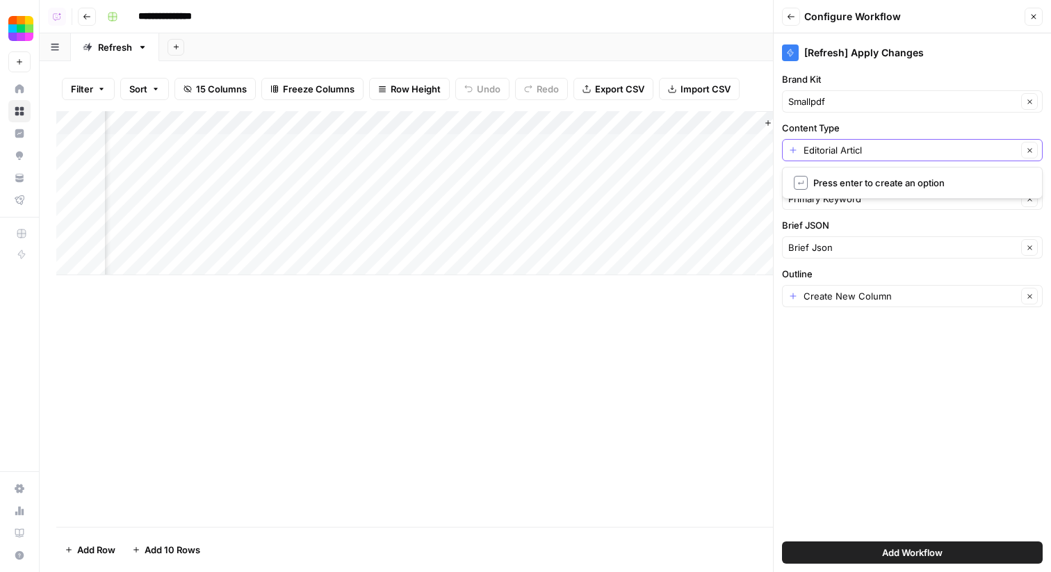
type input "Editorial Article"
click at [860, 300] on input "Outline" at bounding box center [909, 296] width 213 height 14
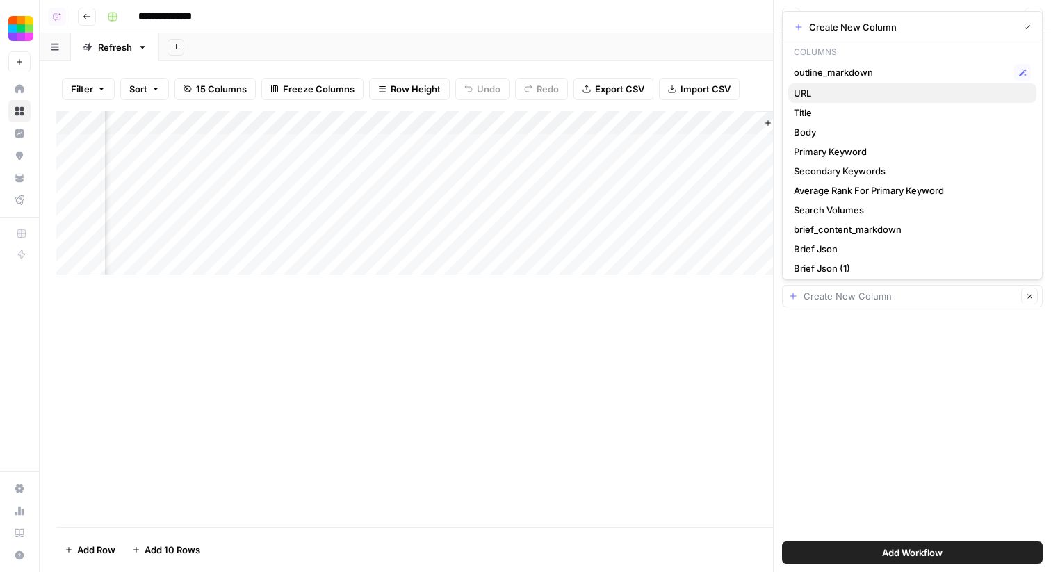
click at [851, 89] on span "URL" at bounding box center [909, 93] width 231 height 14
type input "URL"
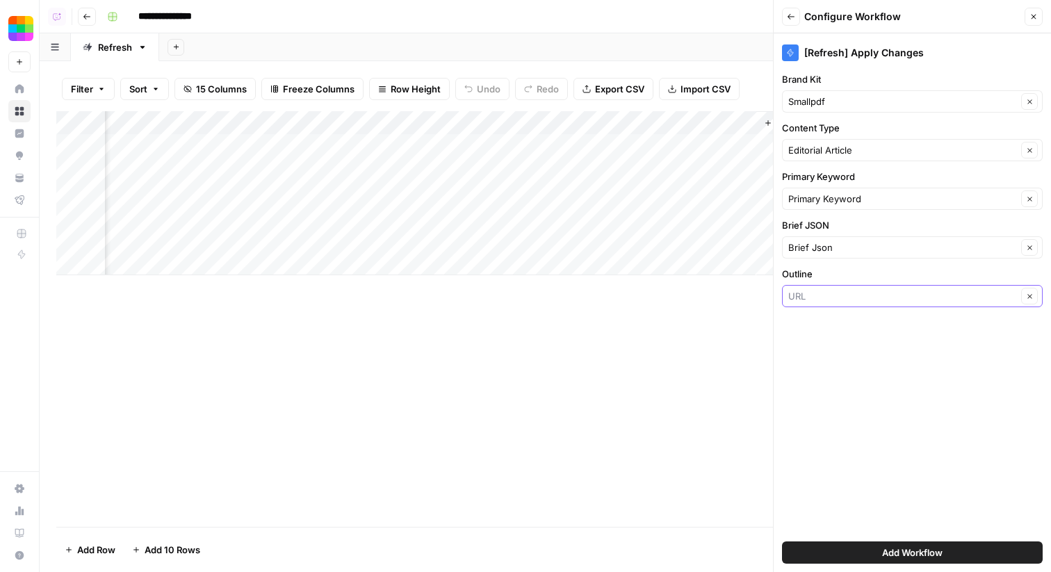
click at [833, 292] on input "Outline" at bounding box center [902, 296] width 229 height 14
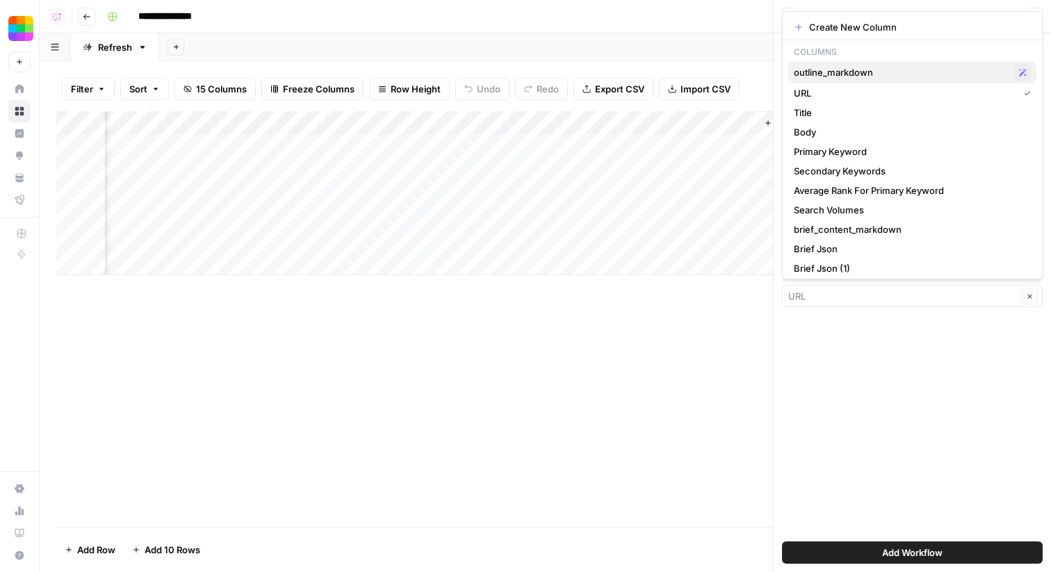
click at [840, 78] on span "outline_markdown" at bounding box center [901, 72] width 215 height 14
type input "outline_markdown"
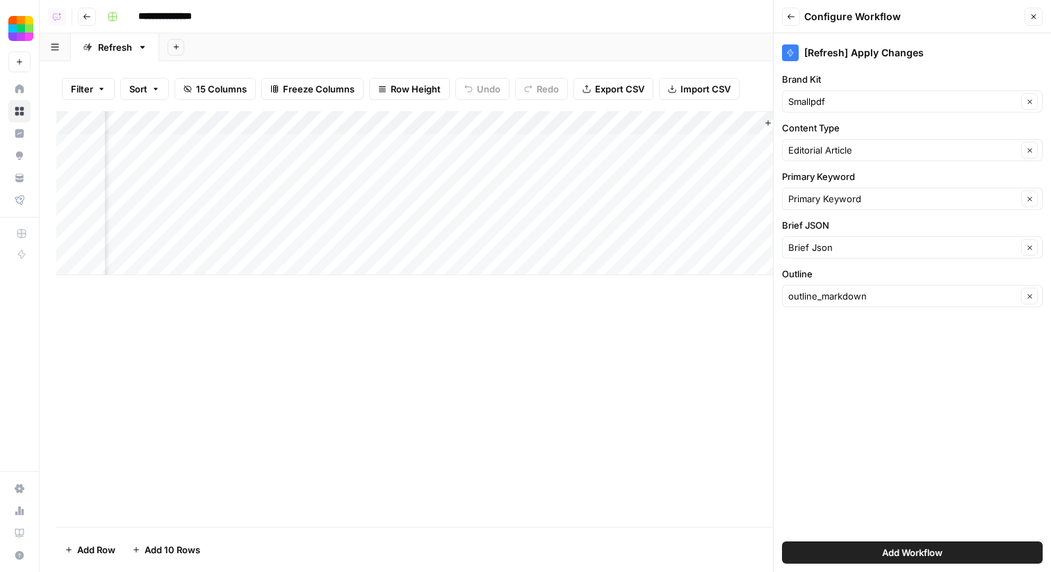
click at [890, 557] on span "Add Workflow" at bounding box center [912, 553] width 60 height 14
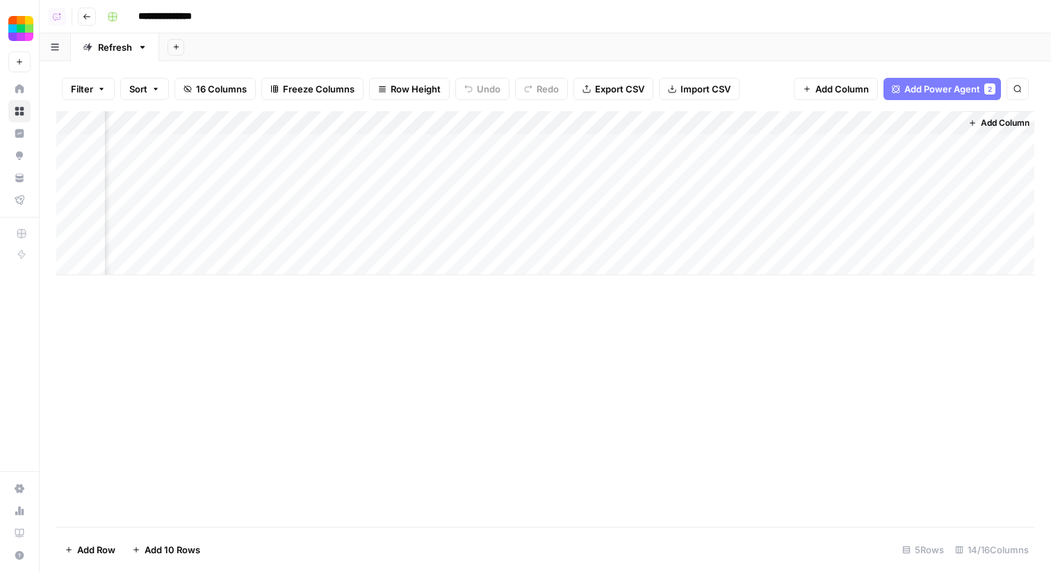
scroll to position [0, 1229]
click at [876, 142] on div "Add Column" at bounding box center [545, 193] width 978 height 164
click at [949, 138] on div "Add Column" at bounding box center [545, 193] width 978 height 164
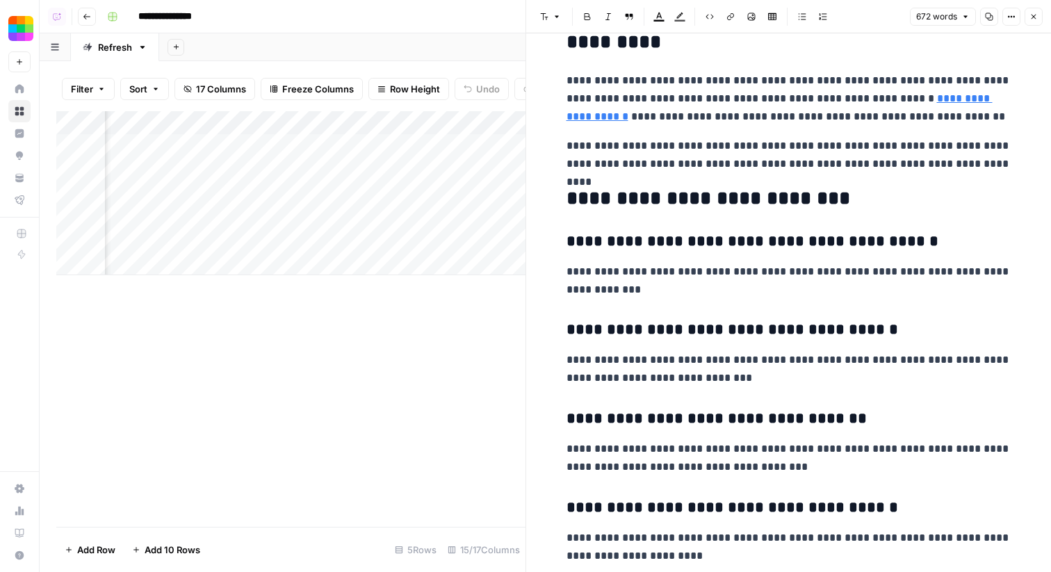
scroll to position [1376, 0]
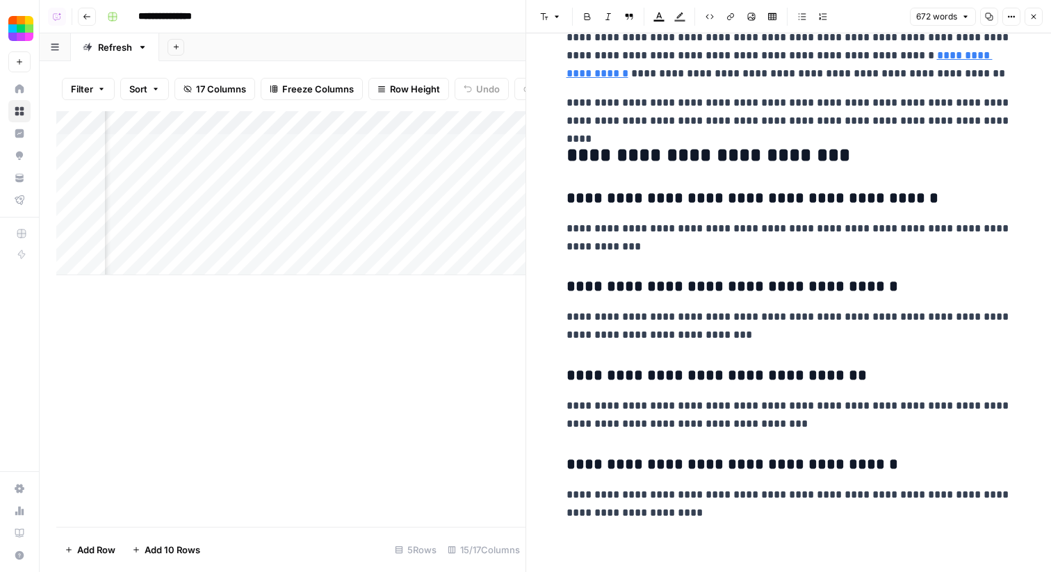
click at [1034, 17] on icon "button" at bounding box center [1033, 17] width 5 height 5
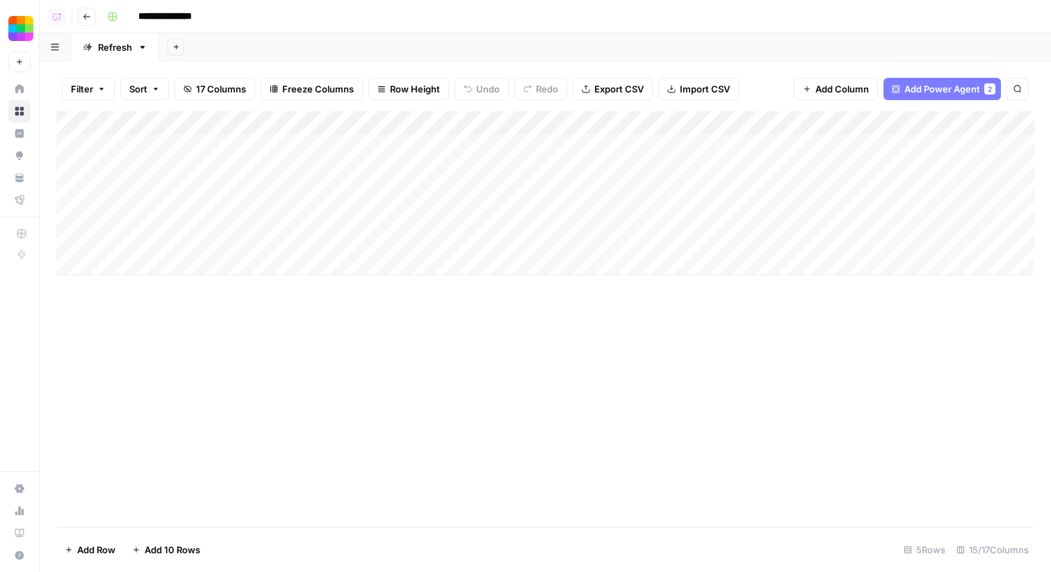
click at [666, 145] on div "Add Column" at bounding box center [545, 193] width 978 height 164
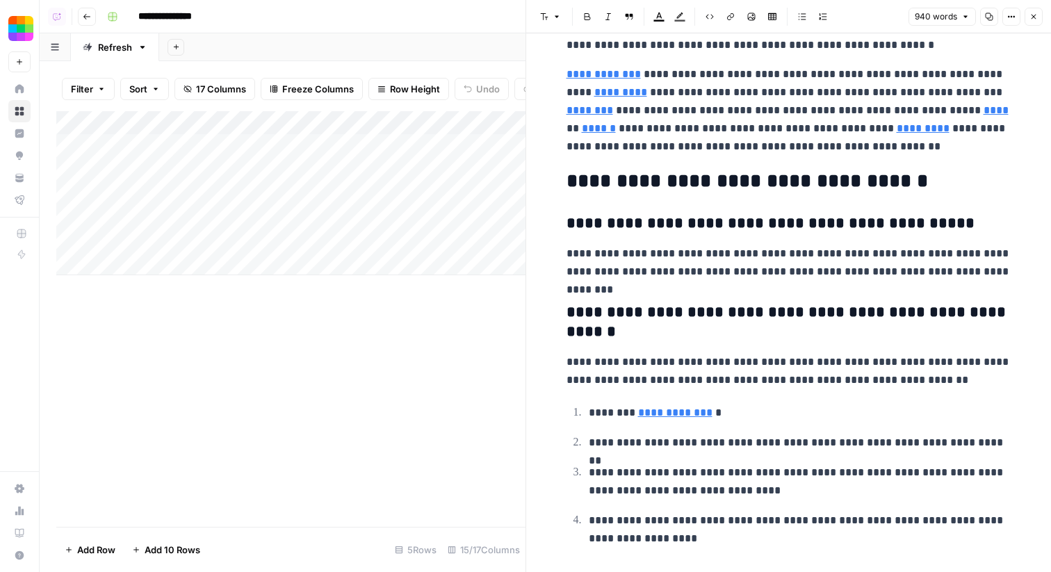
scroll to position [1588, 0]
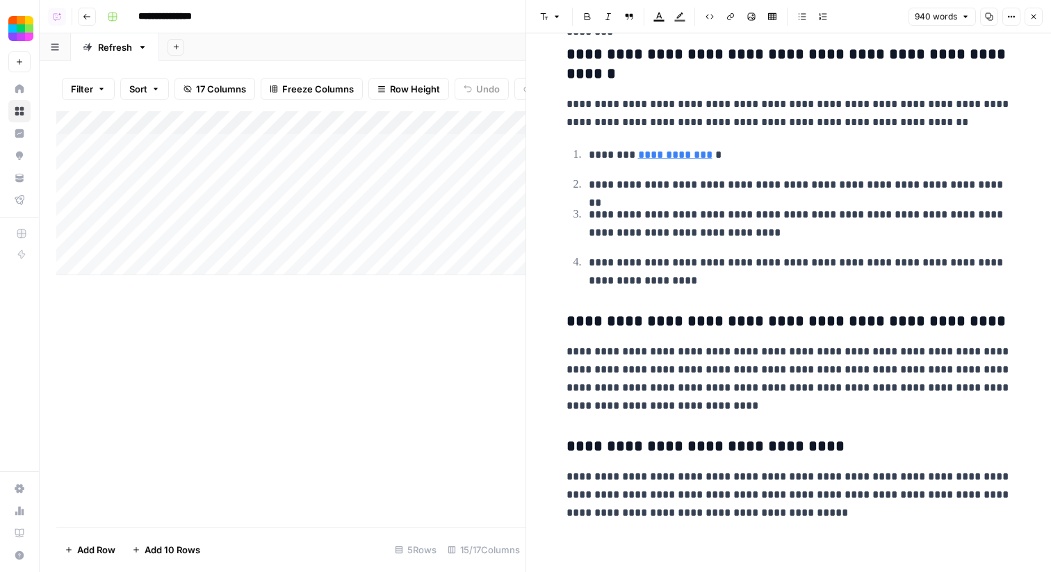
click at [1034, 15] on icon "button" at bounding box center [1033, 17] width 5 height 5
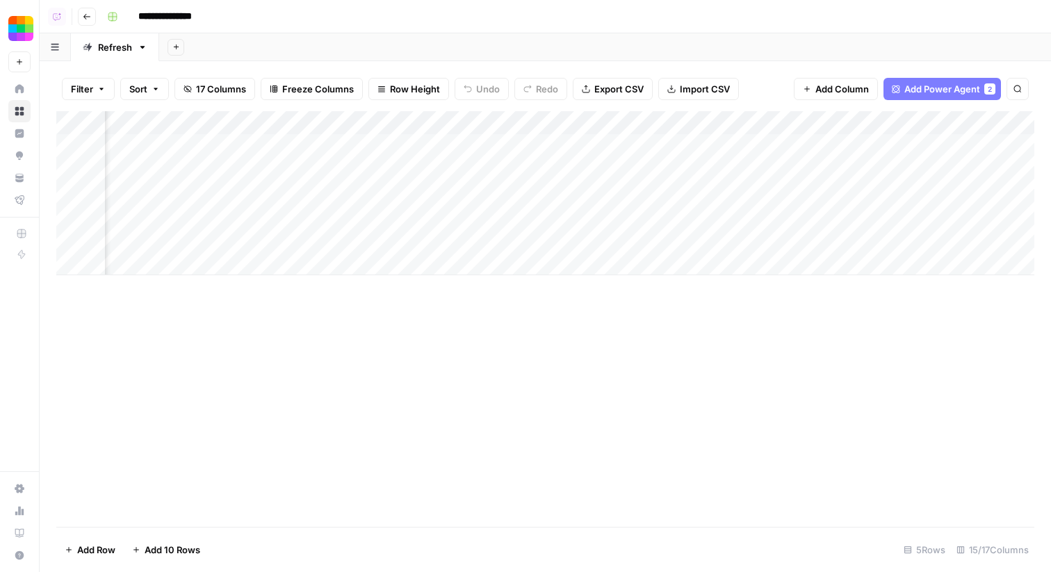
scroll to position [0, 587]
